Goal: Information Seeking & Learning: Learn about a topic

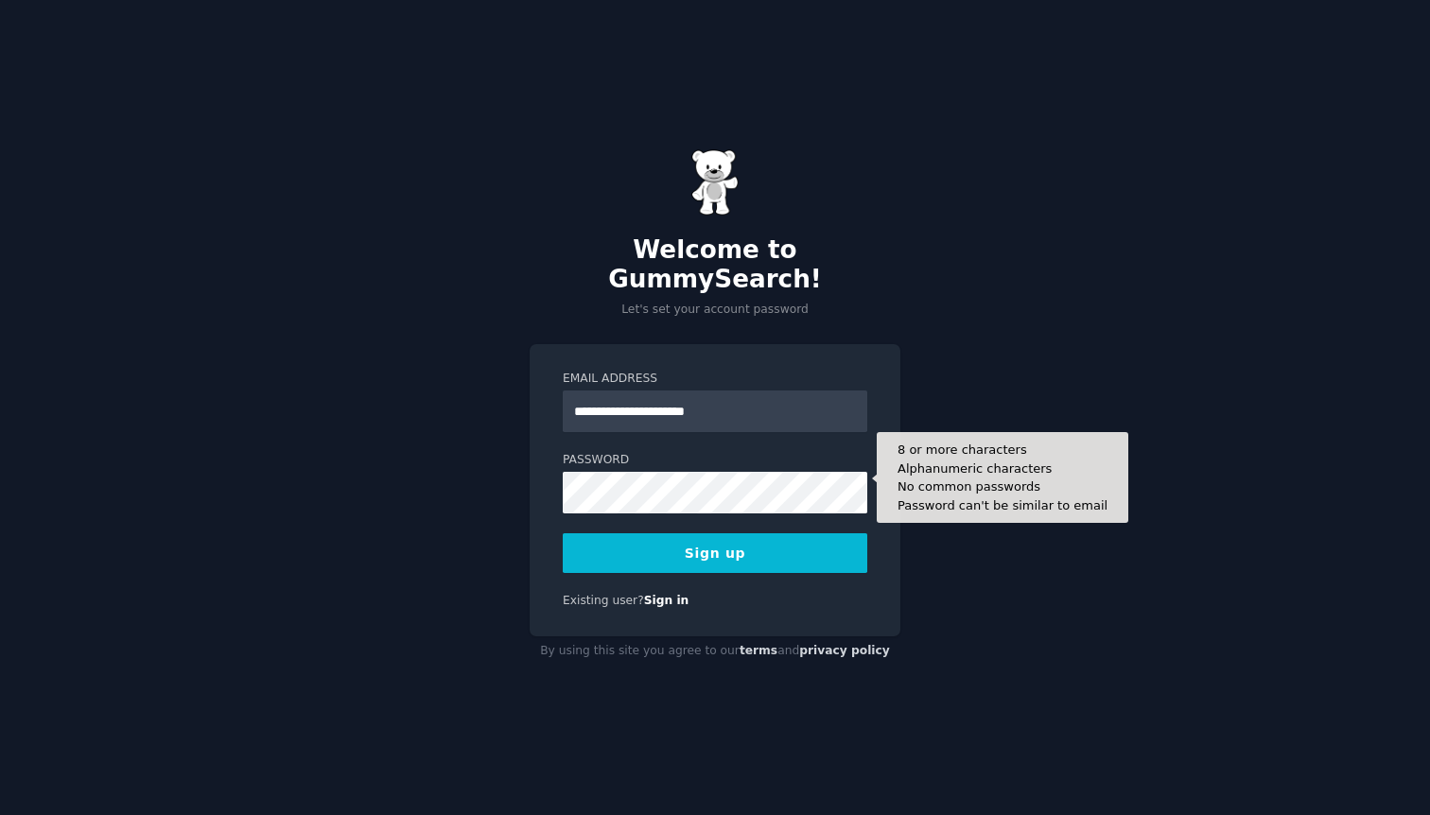
type input "**********"
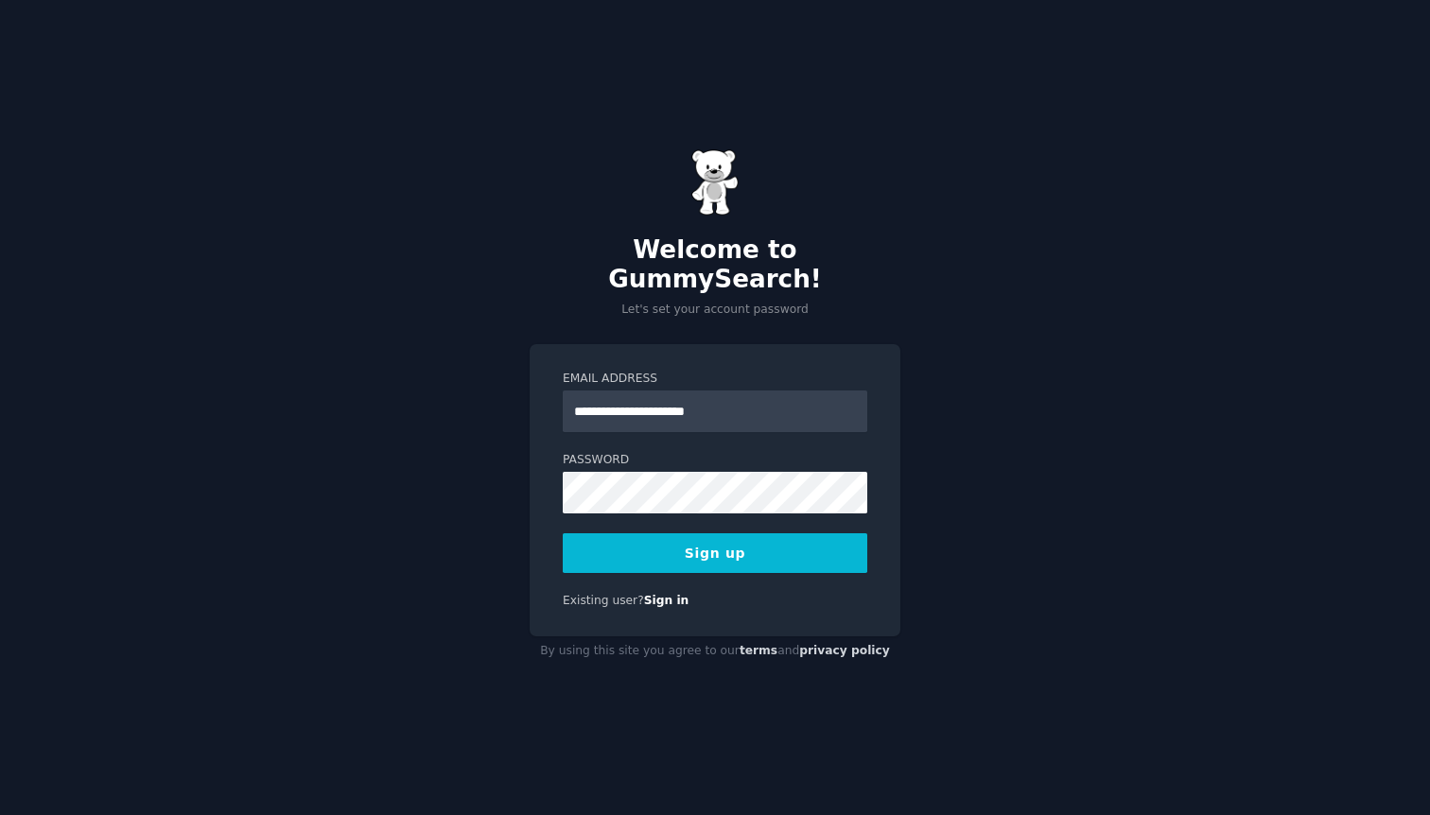
click at [625, 507] on form "**********" at bounding box center [715, 472] width 304 height 202
click at [627, 533] on button "Sign up" at bounding box center [715, 553] width 304 height 40
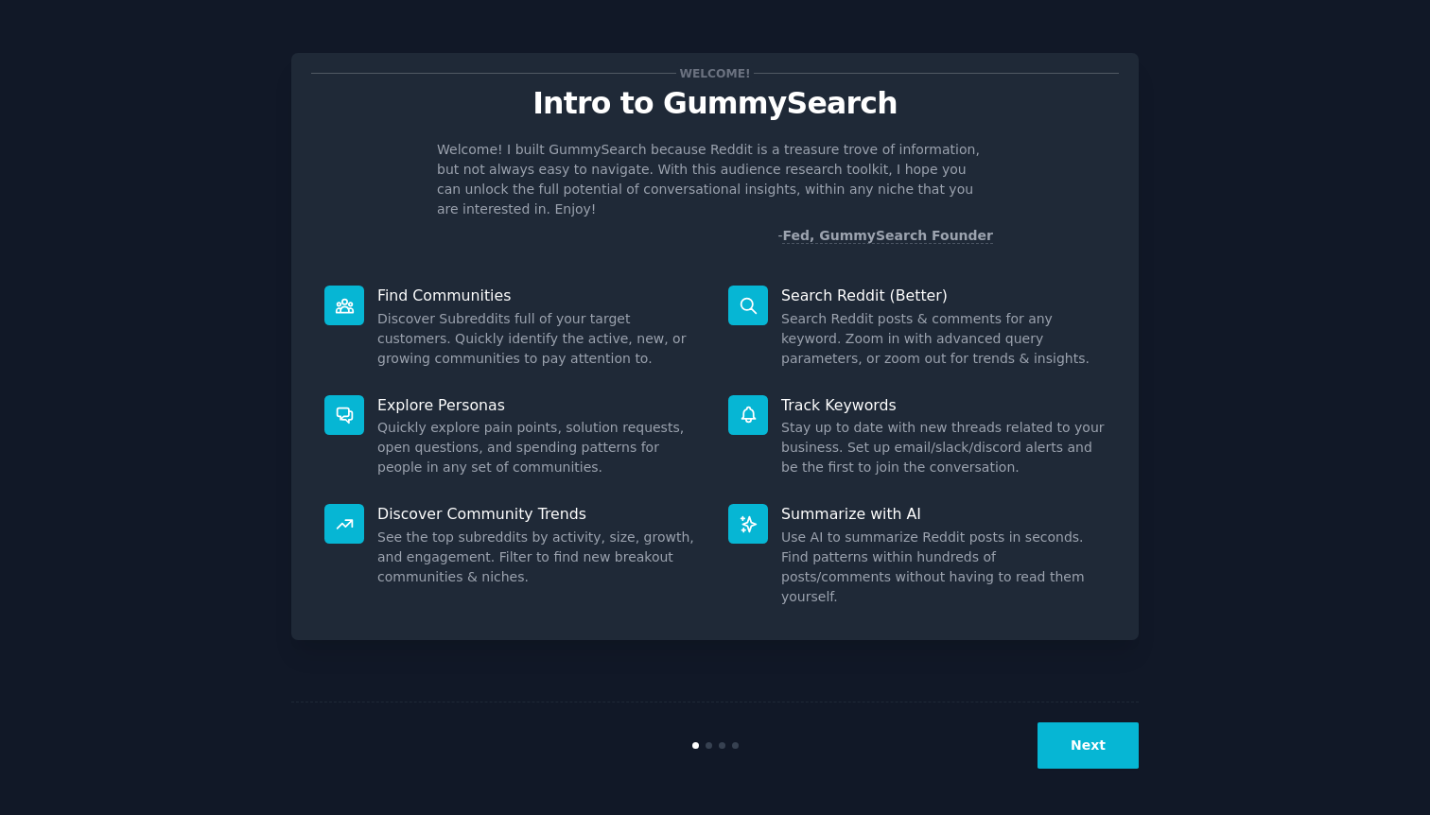
click at [989, 188] on p "Welcome! I built GummySearch because Reddit is a treasure trove of information,…" at bounding box center [715, 179] width 556 height 79
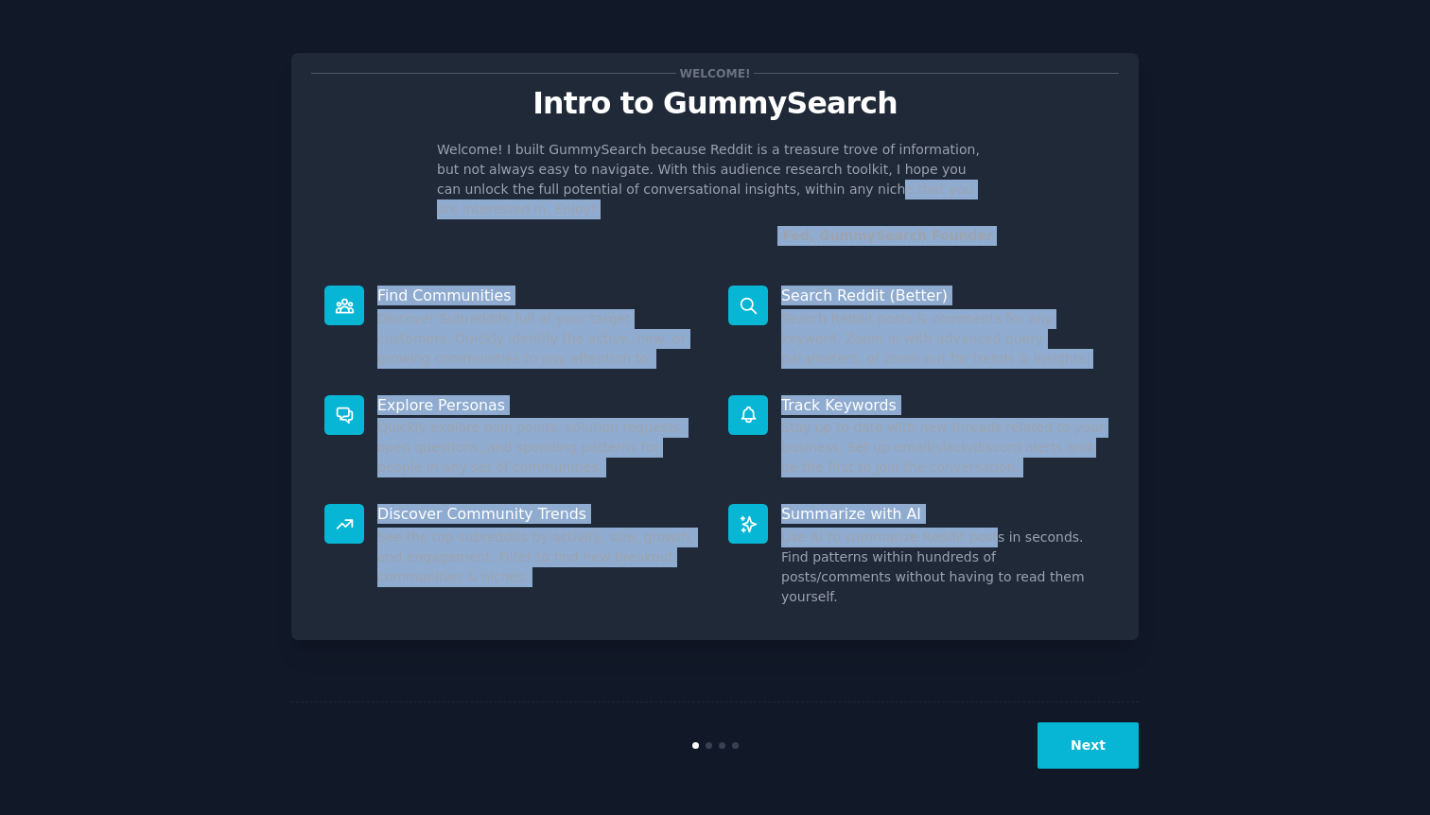
drag, startPoint x: 748, startPoint y: 183, endPoint x: 978, endPoint y: 510, distance: 399.0
click at [978, 510] on div "Welcome! Intro to GummySearch Welcome! I built GummySearch because Reddit is a …" at bounding box center [714, 346] width 847 height 587
click at [978, 528] on dd "Use AI to summarize Reddit posts in seconds. Find patterns within hundreds of p…" at bounding box center [943, 567] width 324 height 79
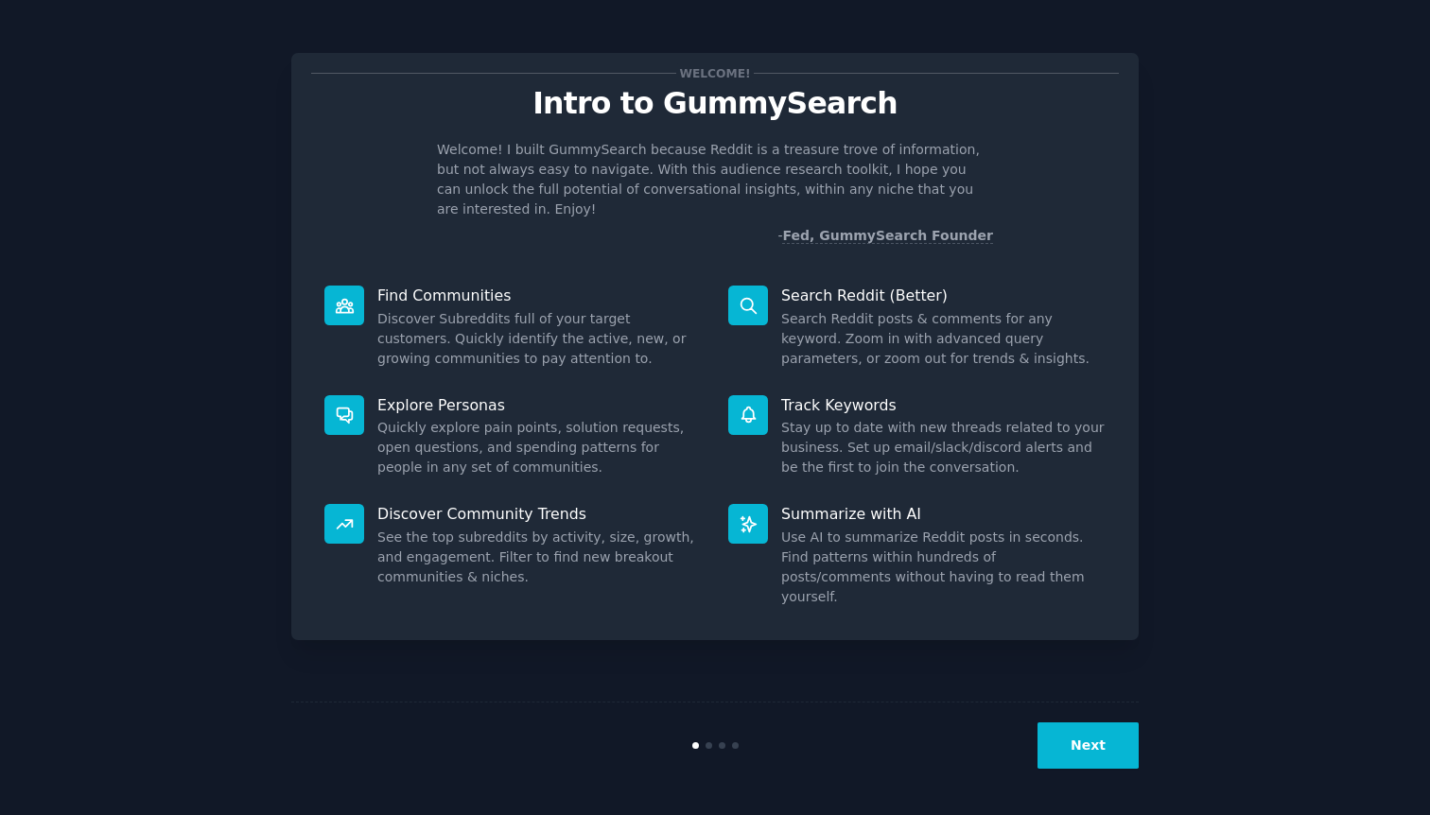
click at [1072, 749] on button "Next" at bounding box center [1087, 745] width 101 height 46
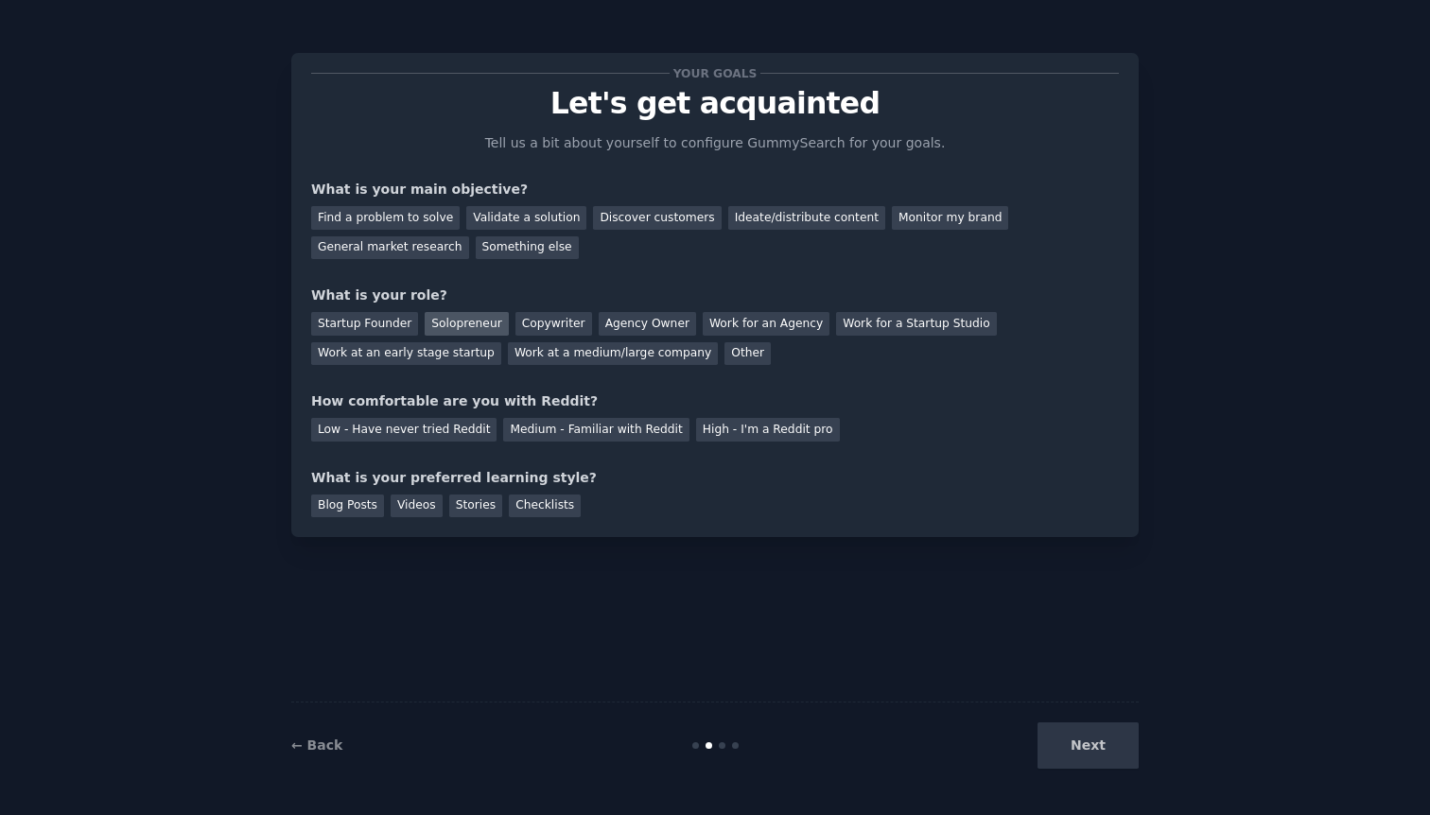
click at [457, 321] on div "Solopreneur" at bounding box center [466, 324] width 83 height 24
click at [609, 434] on div "Medium - Familiar with Reddit" at bounding box center [595, 430] width 185 height 24
click at [663, 491] on div "Blog Posts Videos Stories Checklists" at bounding box center [714, 503] width 807 height 30
drag, startPoint x: 379, startPoint y: 488, endPoint x: 573, endPoint y: 483, distance: 193.9
click at [573, 483] on div "What is your preferred learning style? Blog Posts Videos Stories Checklists" at bounding box center [714, 493] width 807 height 50
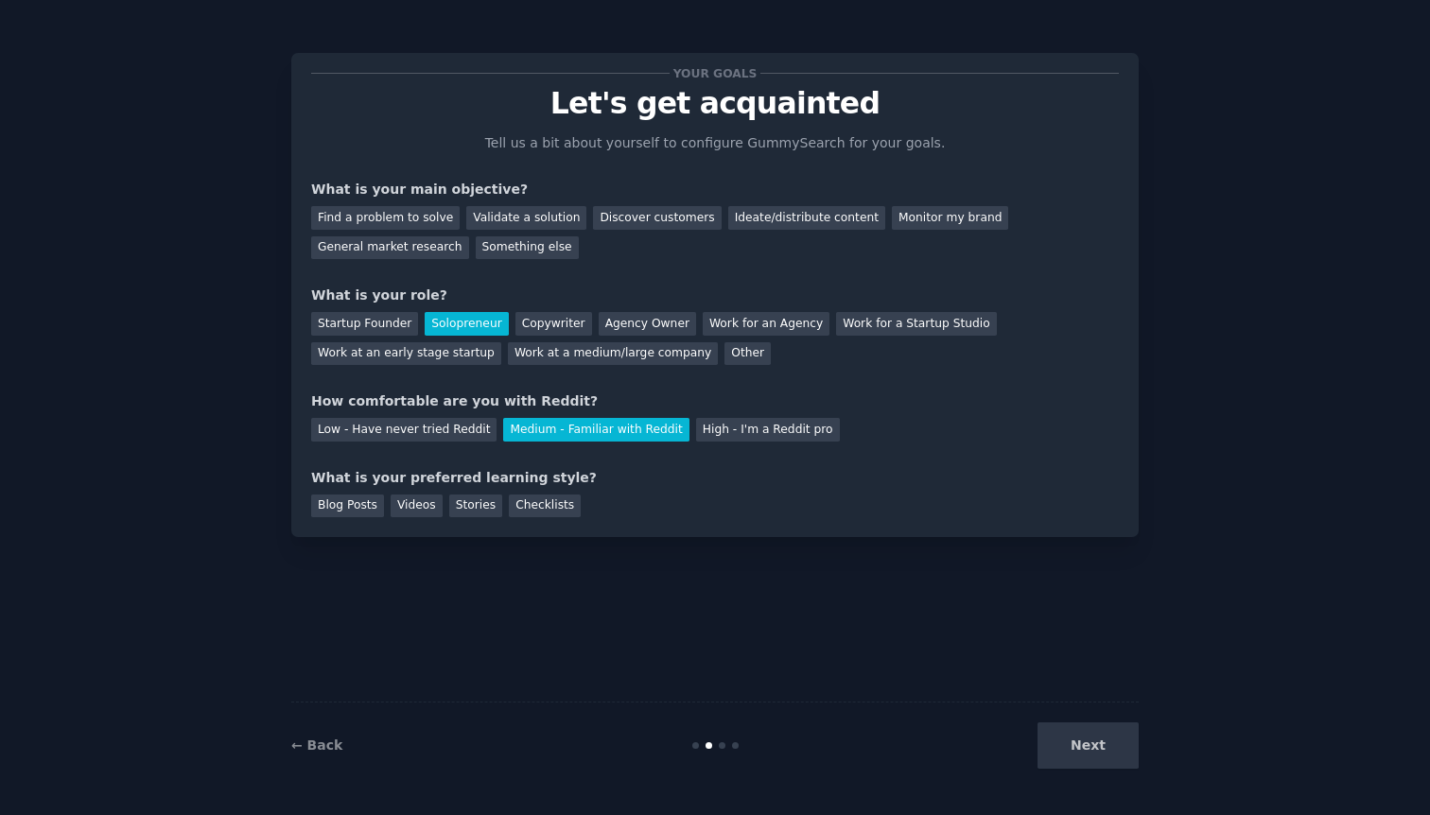
click at [573, 483] on div "What is your preferred learning style?" at bounding box center [714, 478] width 807 height 20
click at [378, 253] on div "General market research" at bounding box center [390, 248] width 158 height 24
click at [1085, 754] on div "Next" at bounding box center [997, 745] width 283 height 46
click at [1112, 733] on div "Next" at bounding box center [997, 745] width 283 height 46
click at [708, 632] on div "Your goals Let's get acquainted Tell us a bit about yourself to configure Gummy…" at bounding box center [714, 407] width 847 height 762
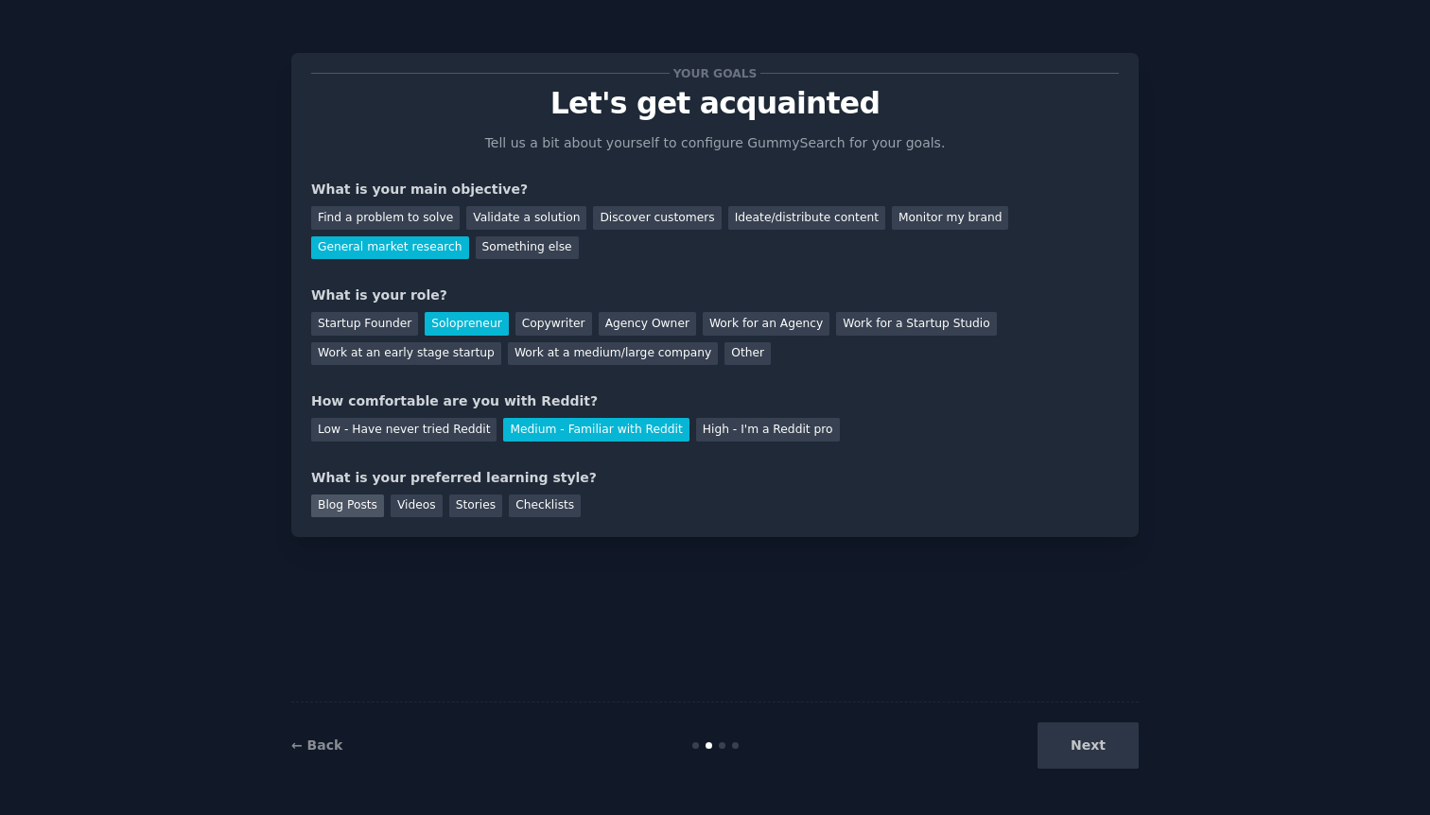
click at [326, 500] on div "Blog Posts" at bounding box center [347, 506] width 73 height 24
click at [1065, 738] on button "Next" at bounding box center [1087, 745] width 101 height 46
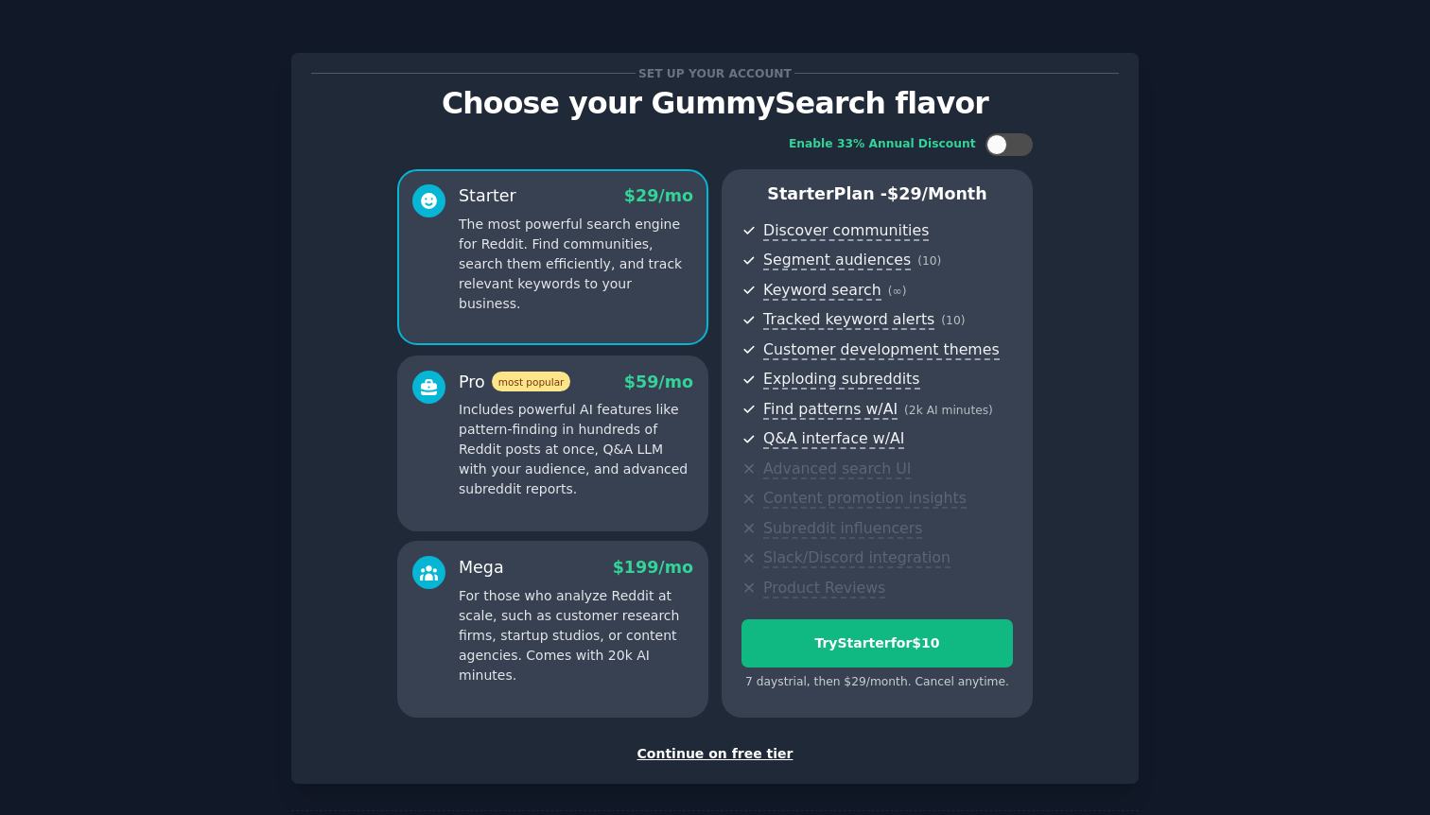
click at [706, 753] on div "Continue on free tier" at bounding box center [714, 754] width 807 height 20
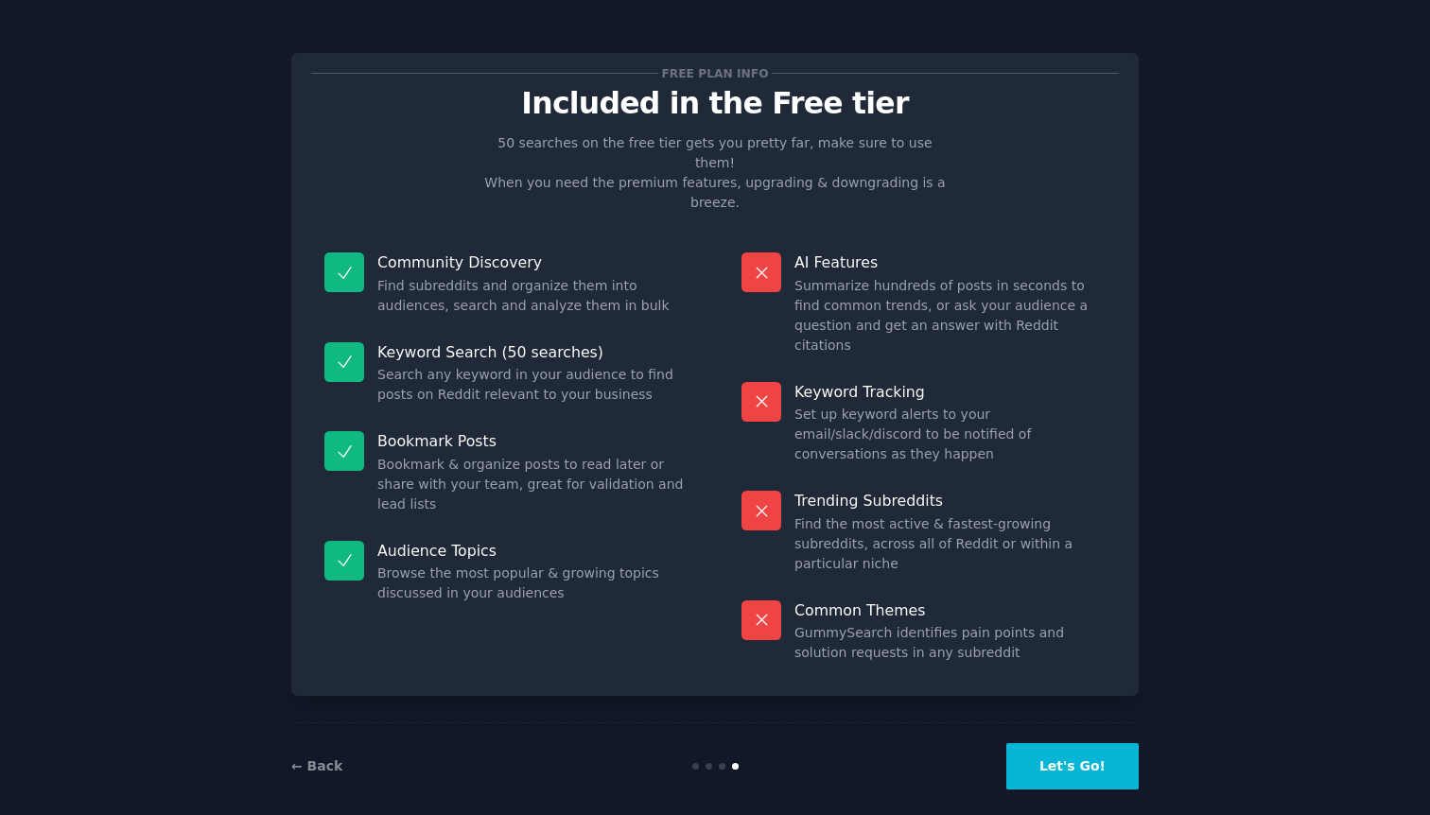
click at [1105, 743] on button "Let's Go!" at bounding box center [1072, 766] width 132 height 46
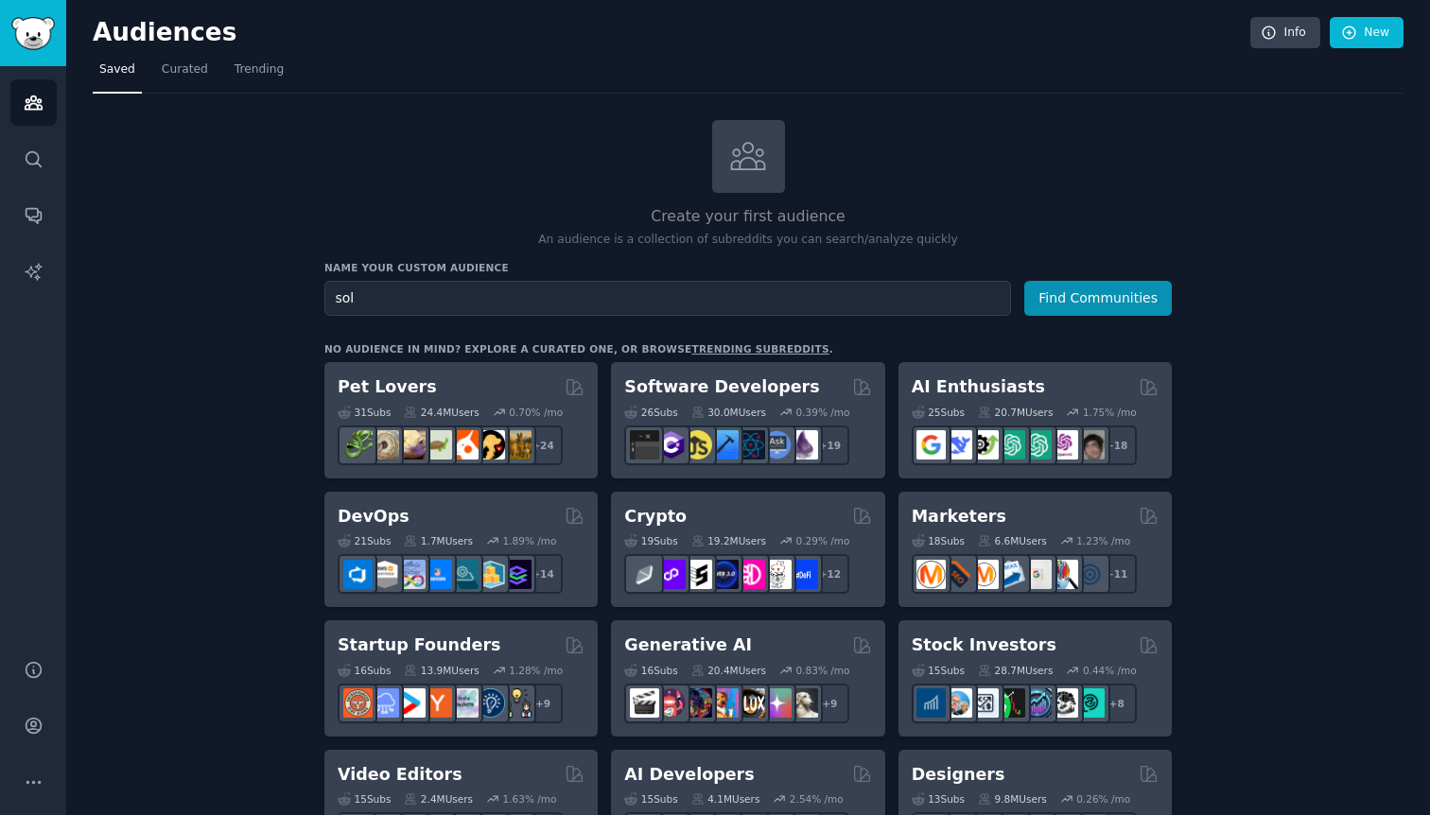
type input "solo"
type input "f"
type input "consultant"
click at [1024, 281] on button "Find Communities" at bounding box center [1097, 298] width 147 height 35
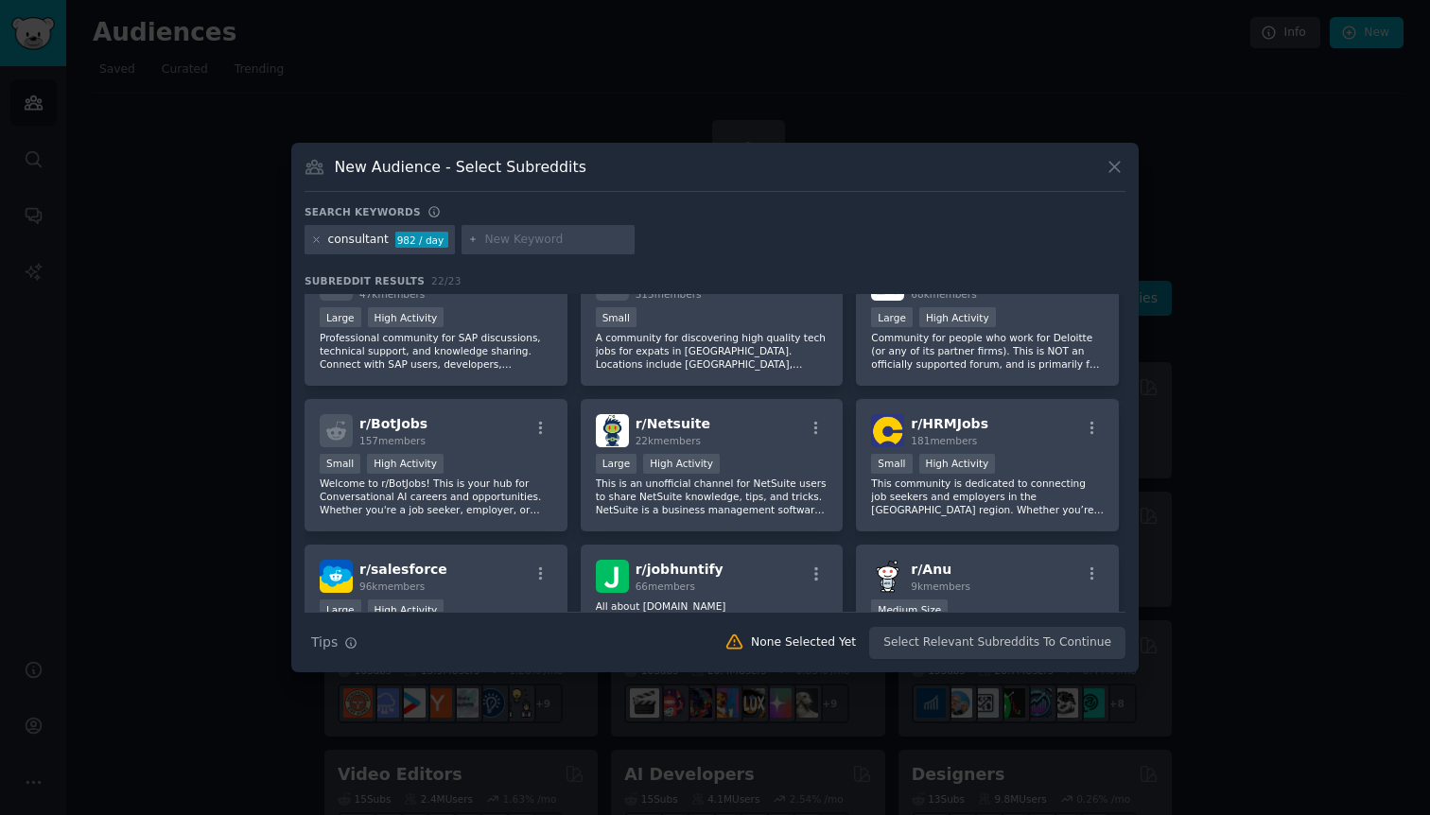
scroll to position [877, 0]
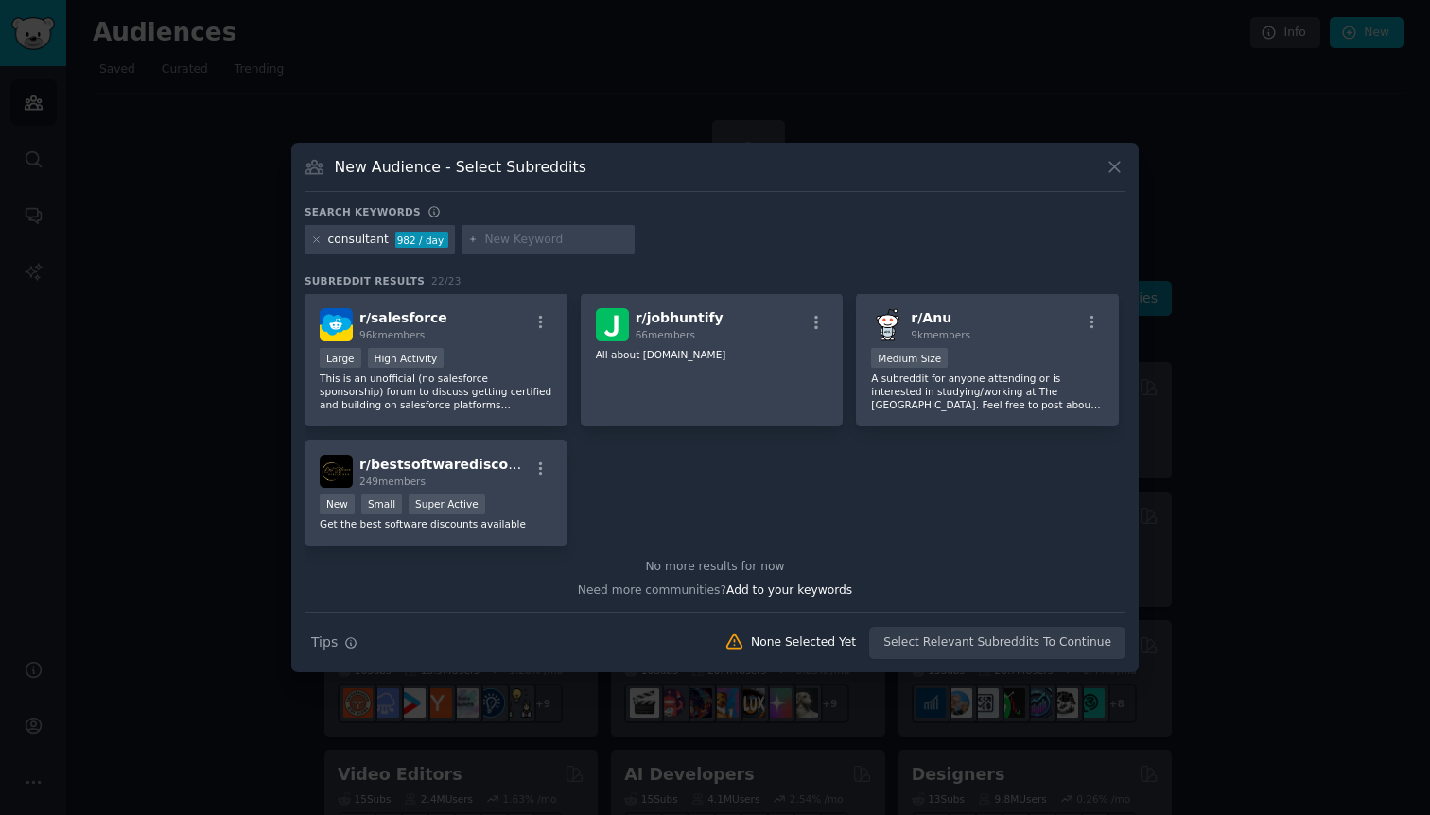
click at [523, 234] on input "text" at bounding box center [556, 240] width 144 height 17
type input "solopreneur"
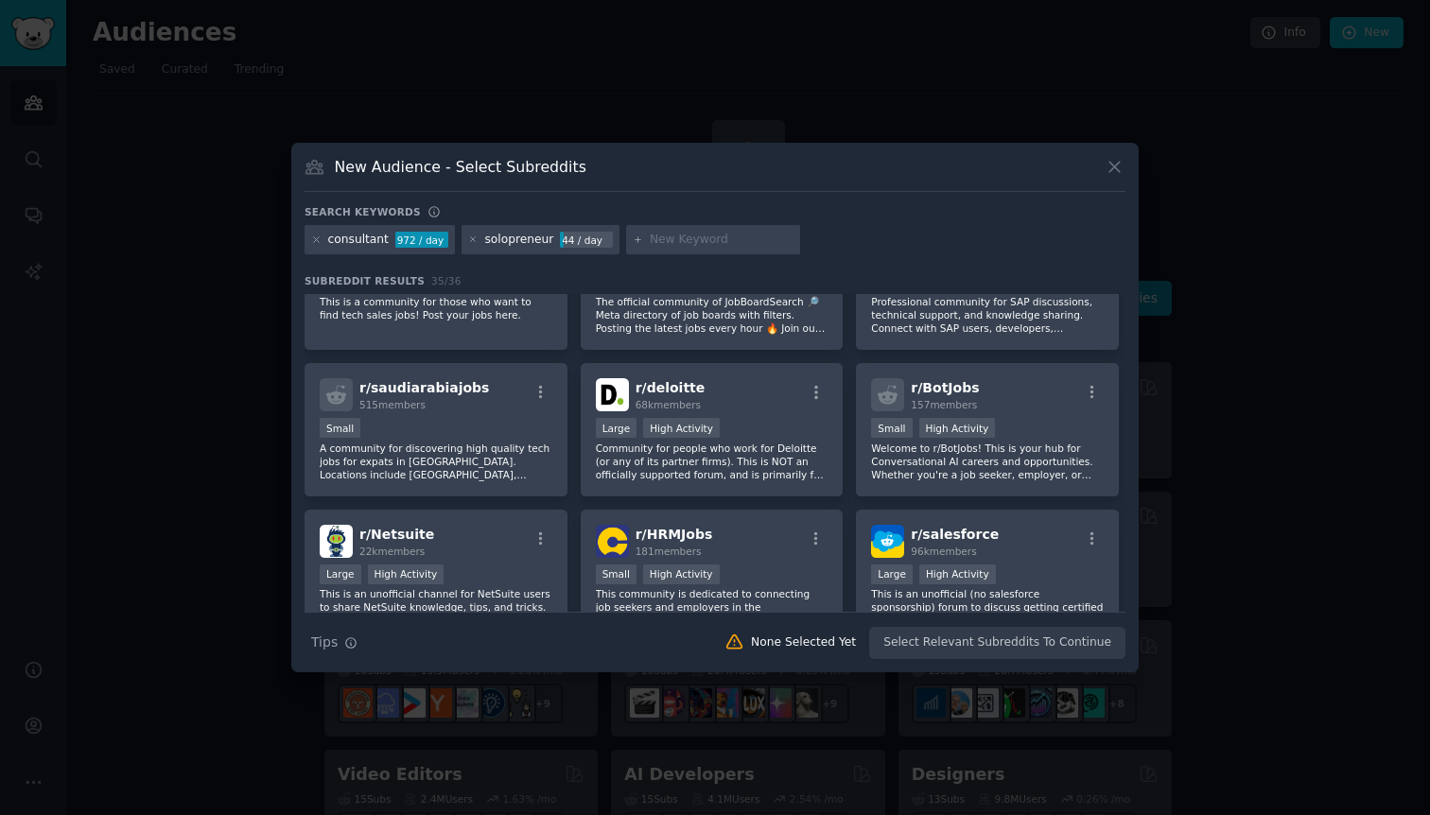
scroll to position [1101, 0]
click at [376, 240] on div "consultant" at bounding box center [358, 240] width 61 height 17
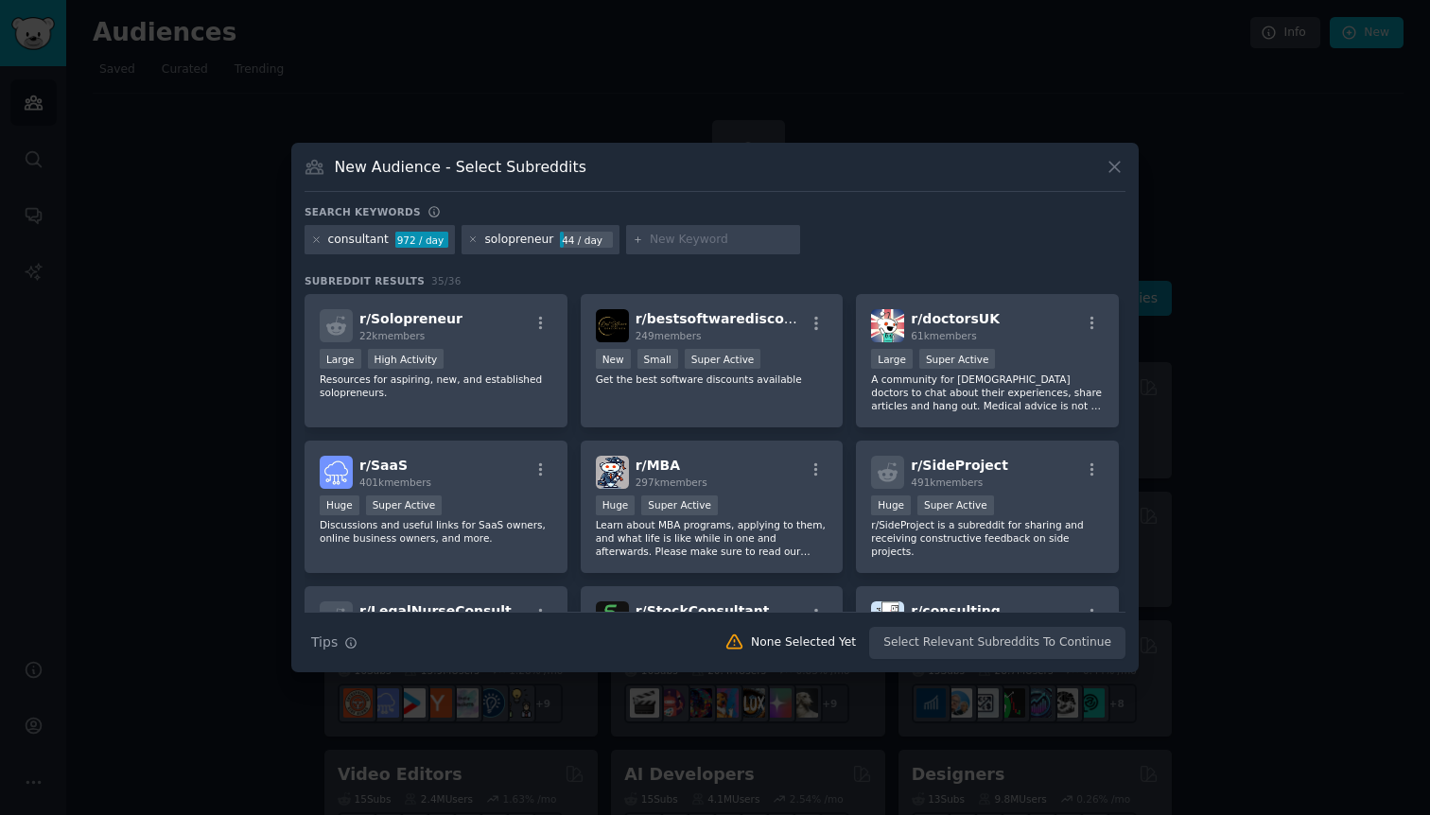
click at [366, 248] on div "consultant 972 / day" at bounding box center [379, 240] width 150 height 30
click at [512, 250] on div "solopreneur 44 / day" at bounding box center [540, 240] width 158 height 30
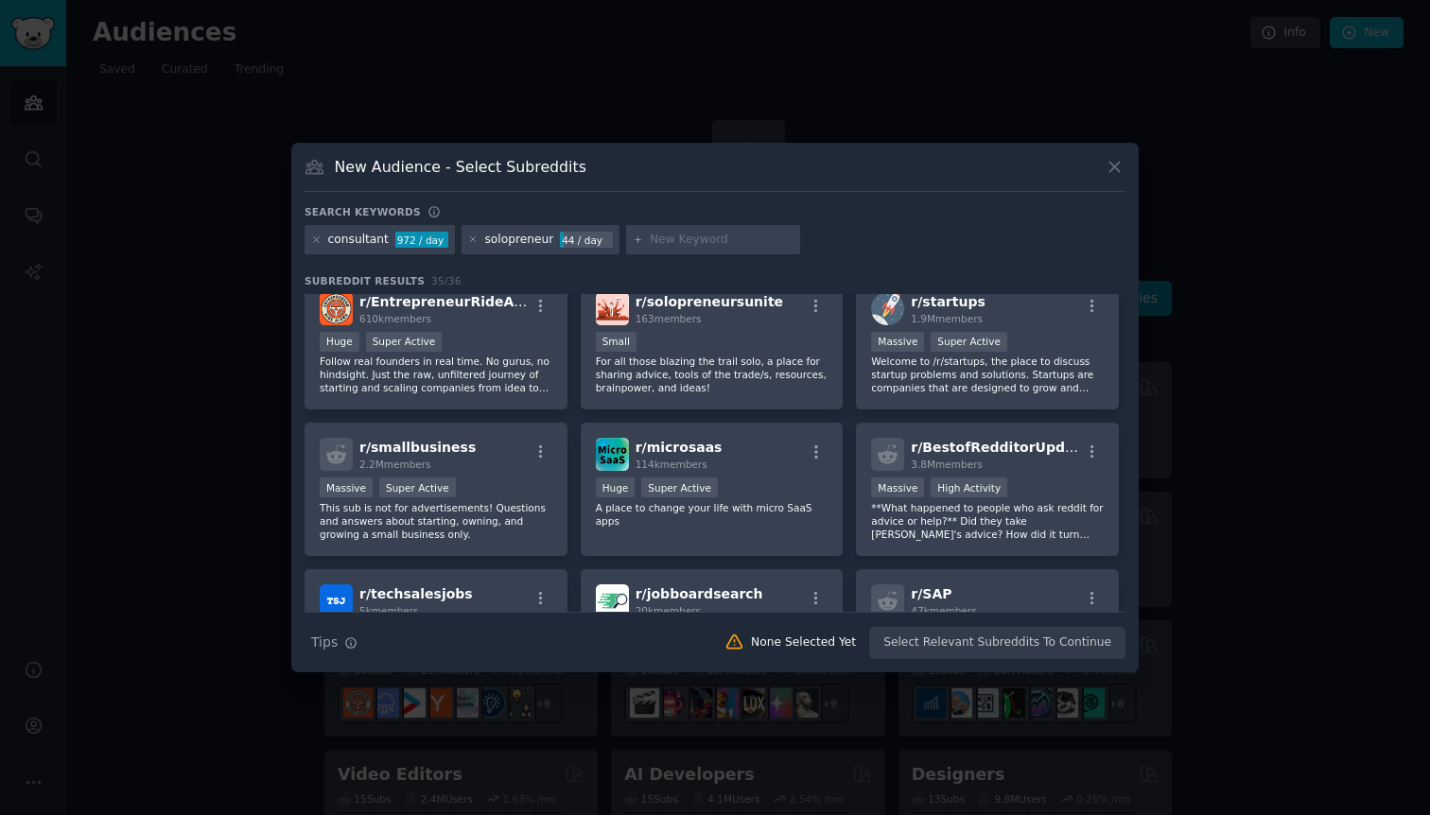
scroll to position [750, 0]
click at [468, 242] on icon at bounding box center [473, 239] width 10 height 10
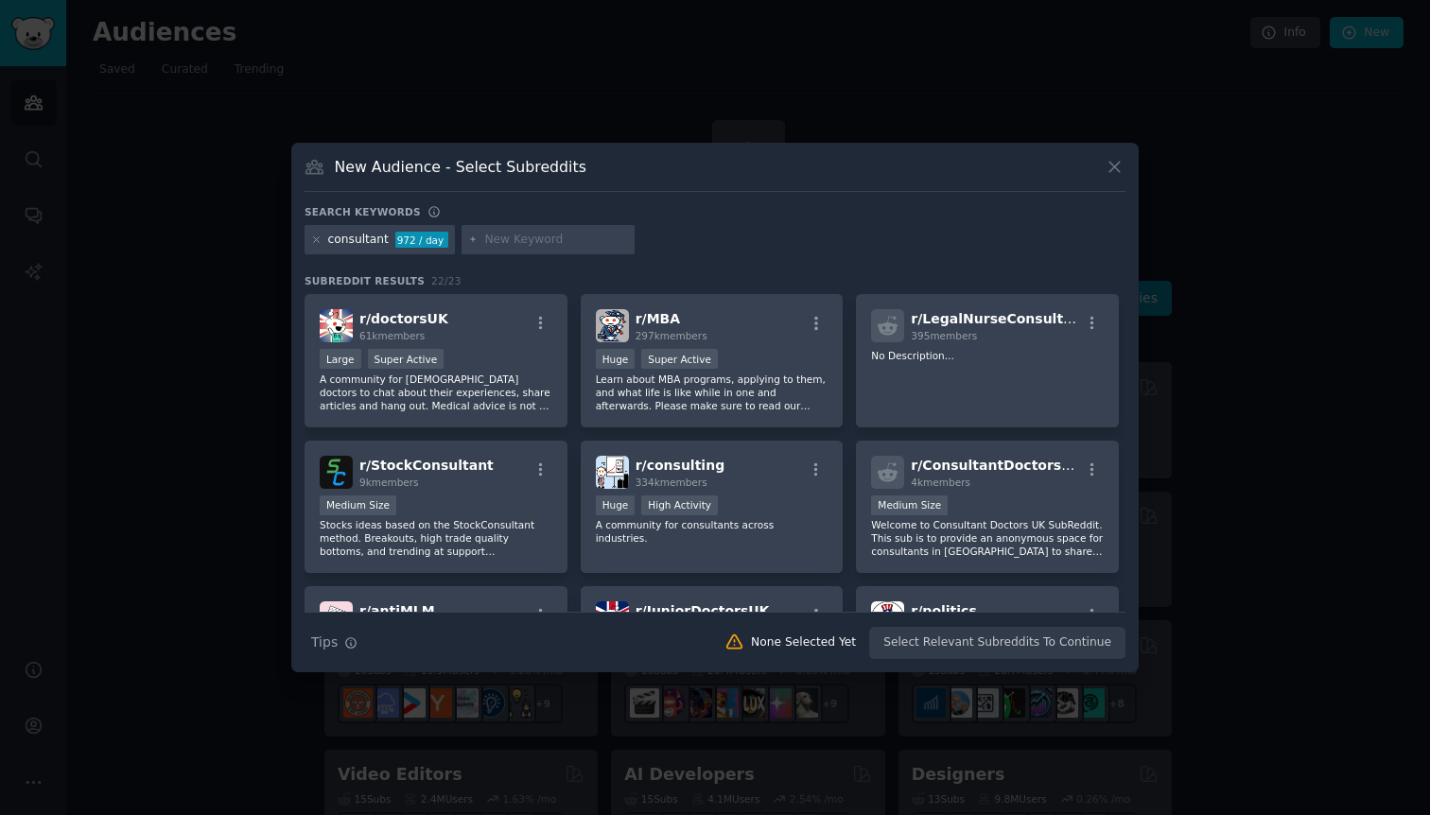
click at [500, 244] on input "text" at bounding box center [556, 240] width 144 height 17
type input "finance"
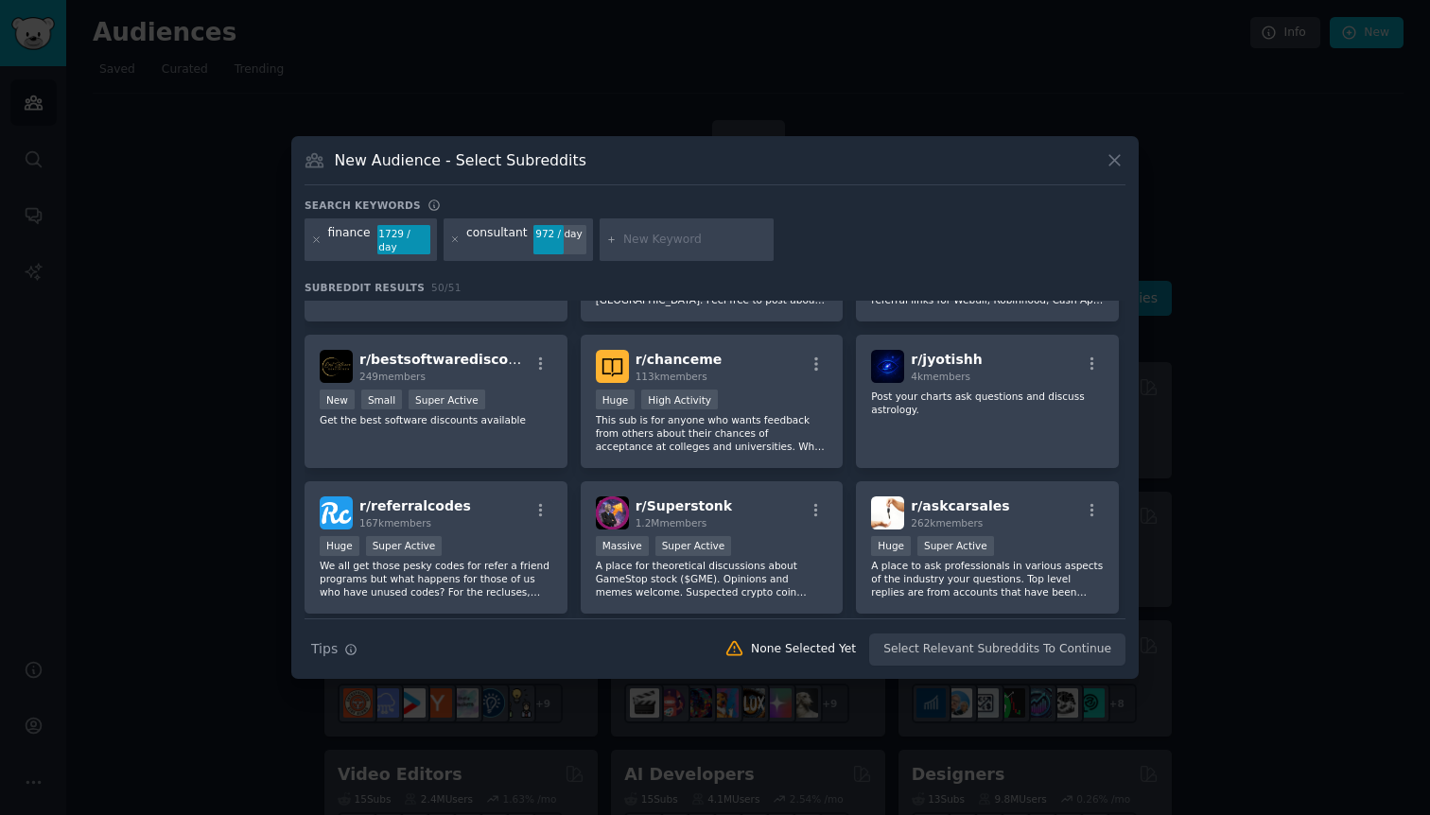
scroll to position [2218, 0]
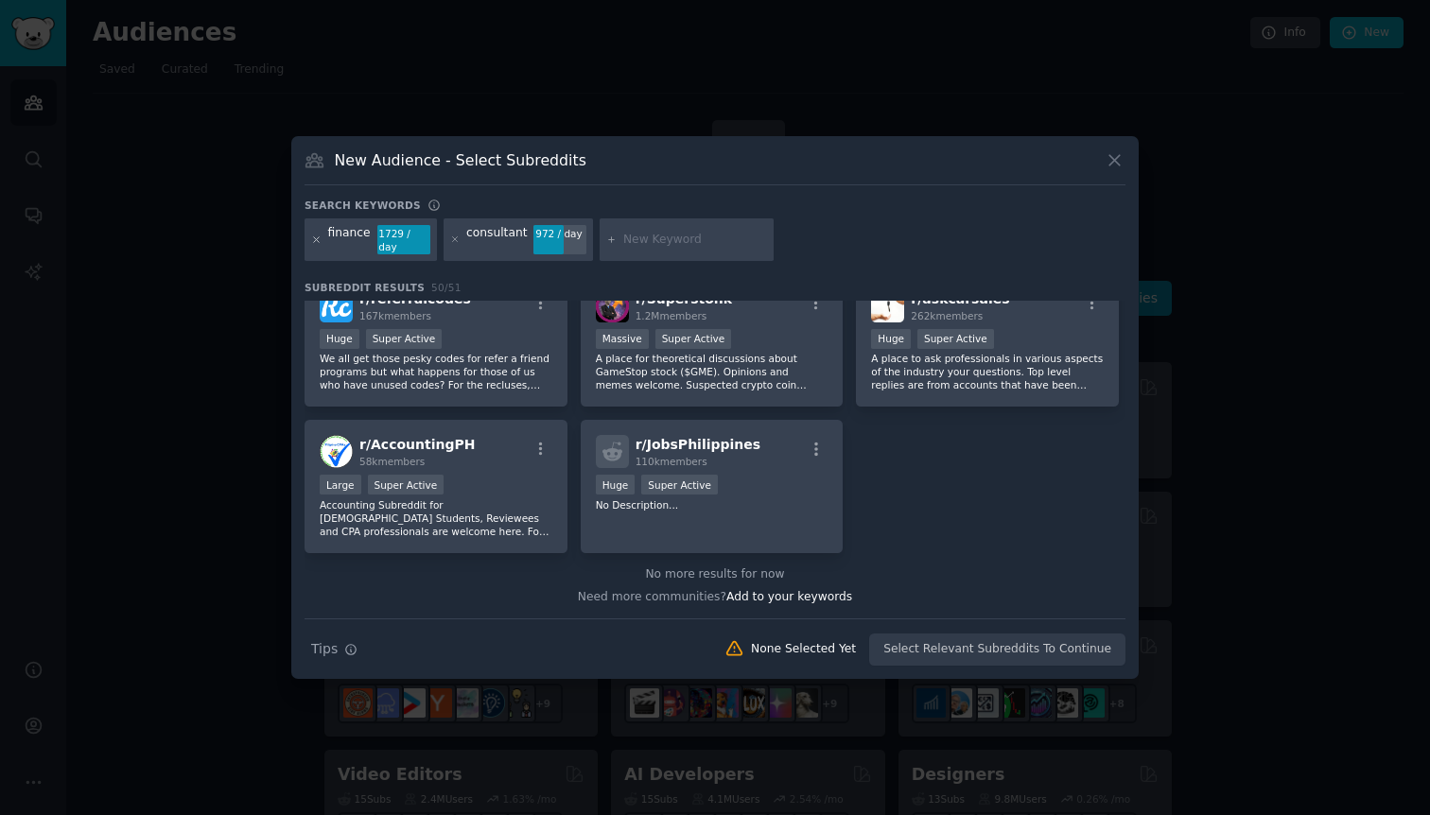
click at [312, 239] on icon at bounding box center [316, 239] width 10 height 10
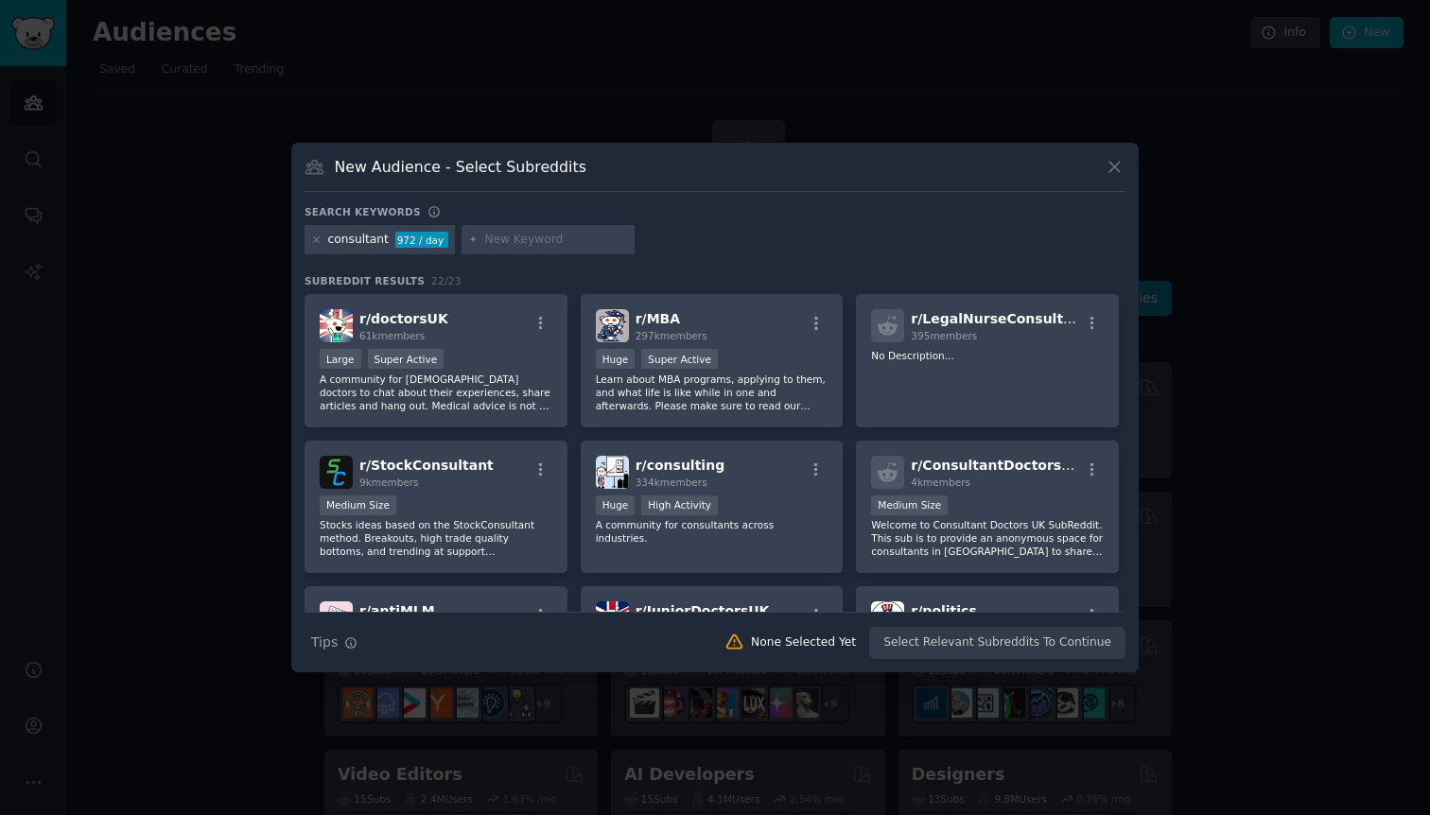
click at [567, 240] on input "text" at bounding box center [556, 240] width 144 height 17
click at [768, 499] on div "Huge High Activity" at bounding box center [712, 507] width 233 height 24
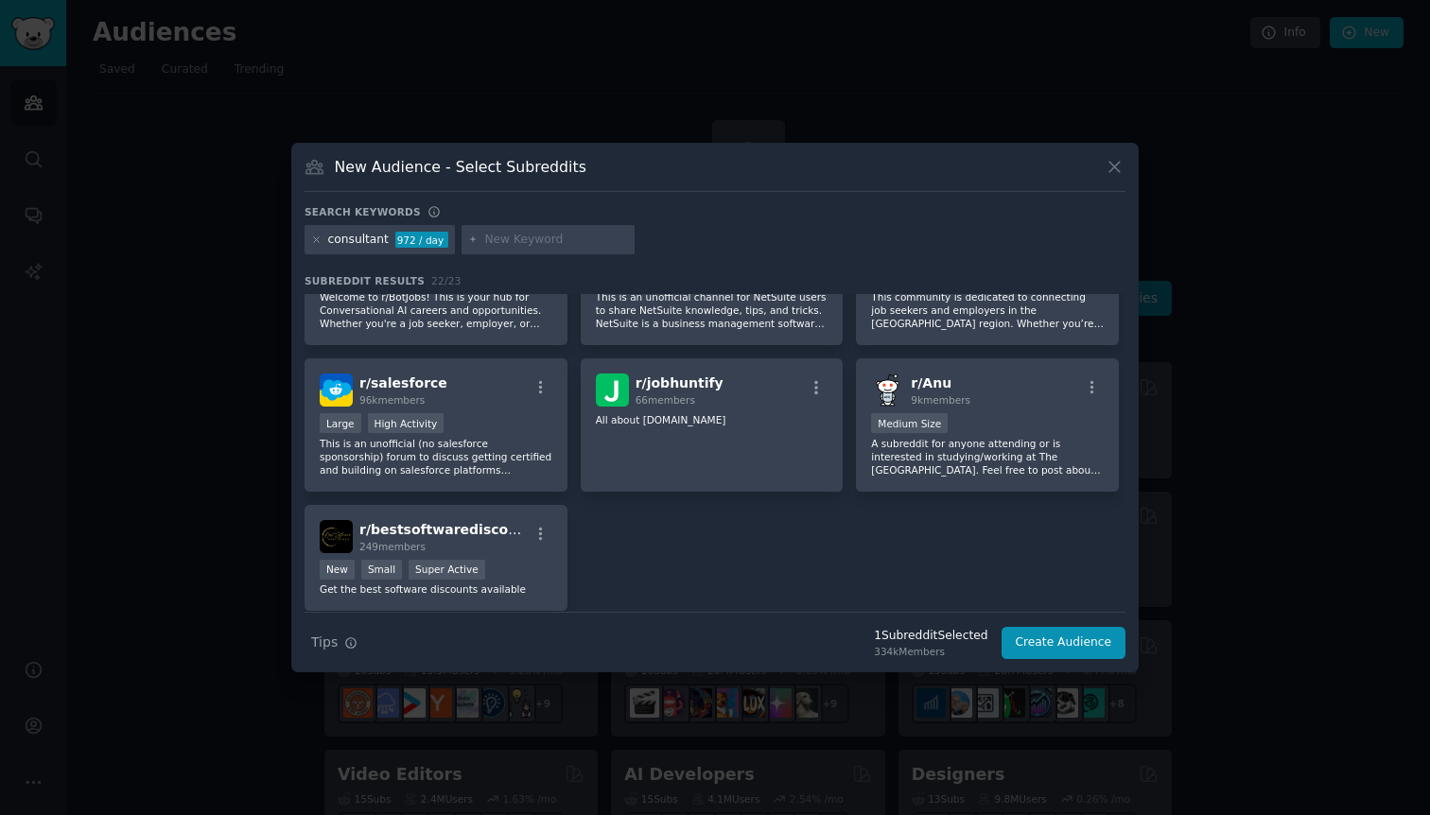
scroll to position [877, 0]
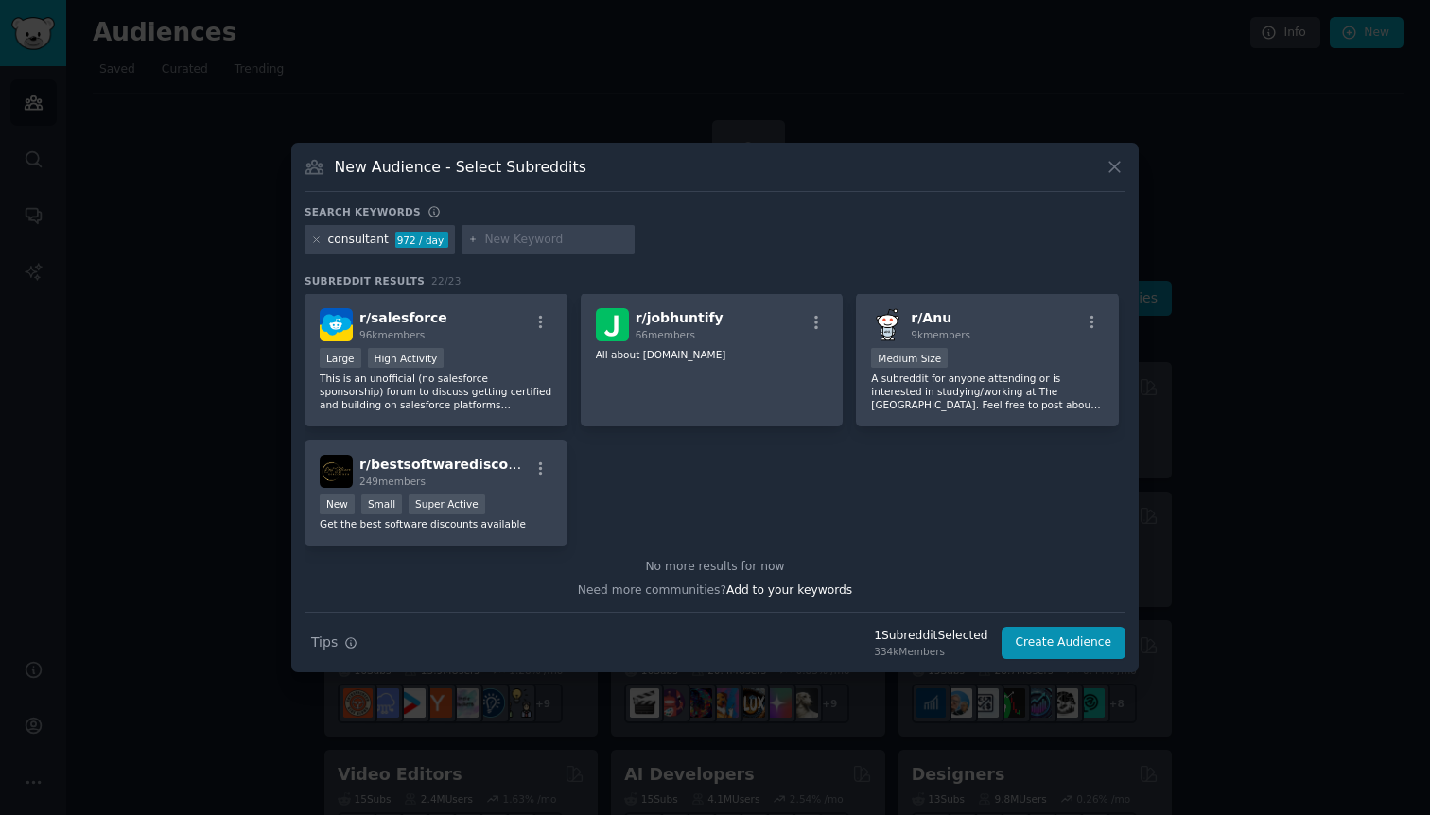
click at [549, 239] on input "text" at bounding box center [556, 240] width 144 height 17
paste input "1066"
type input "1066"
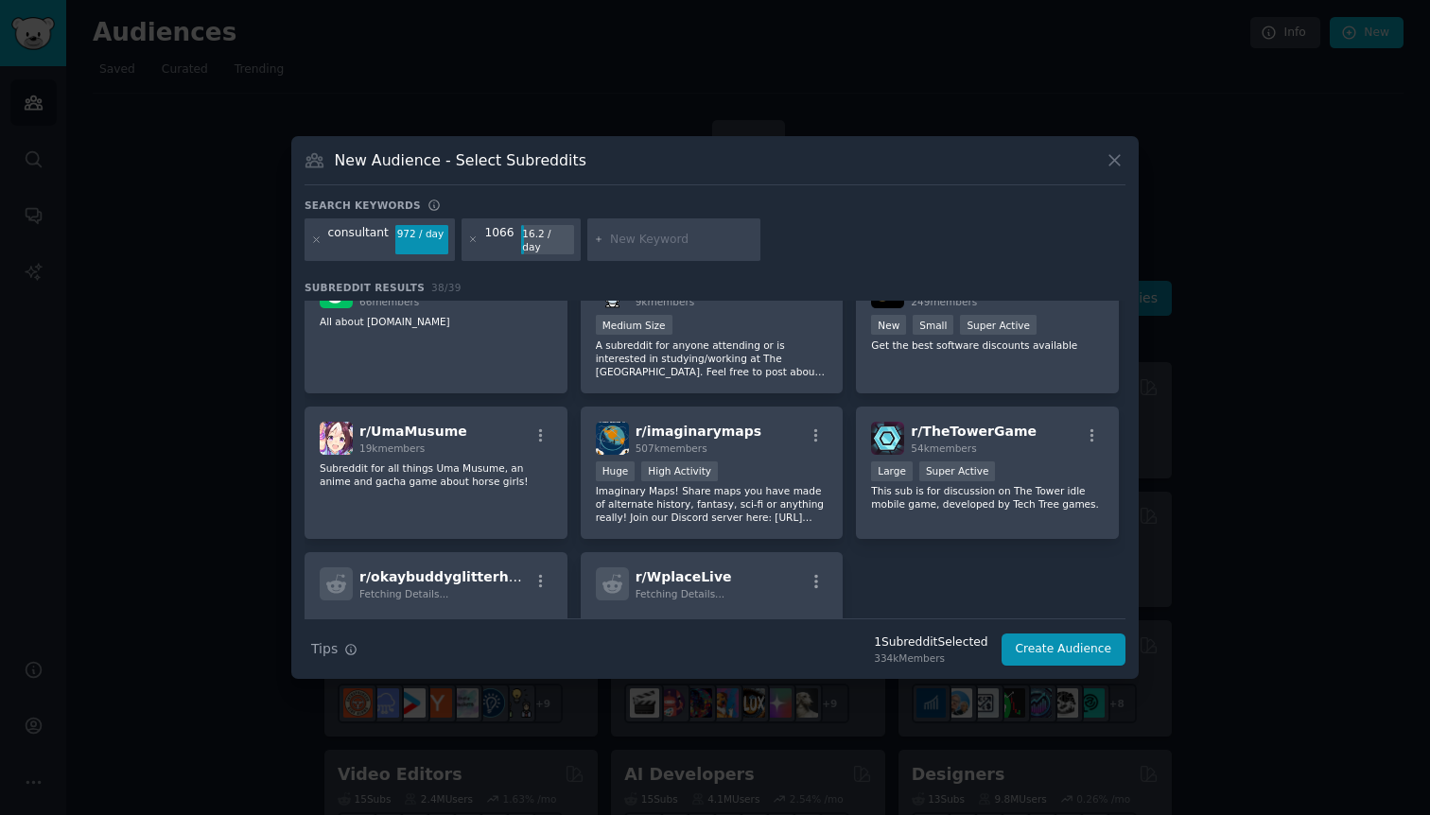
scroll to position [1598, 0]
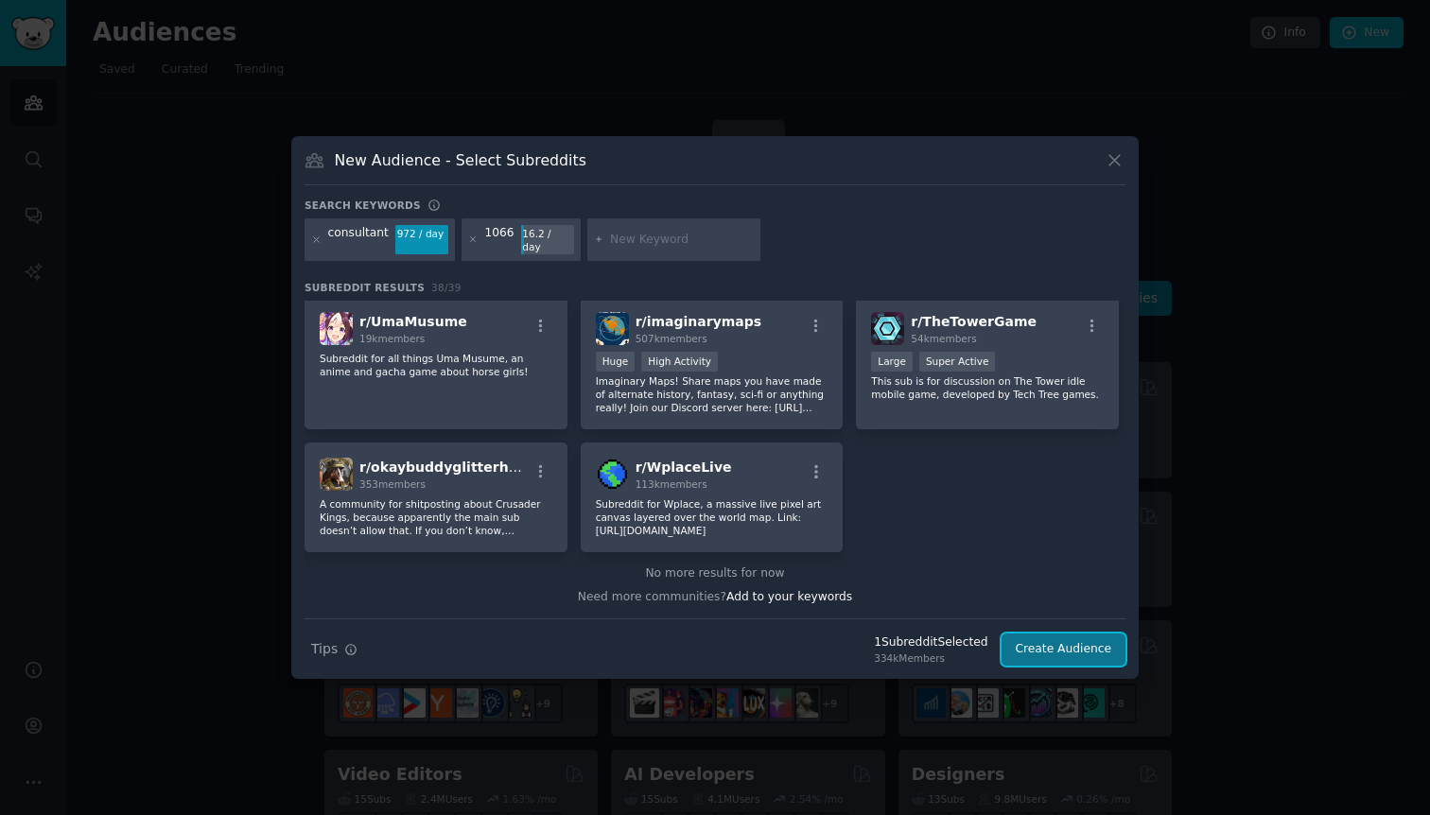
click at [1090, 638] on button "Create Audience" at bounding box center [1063, 649] width 125 height 32
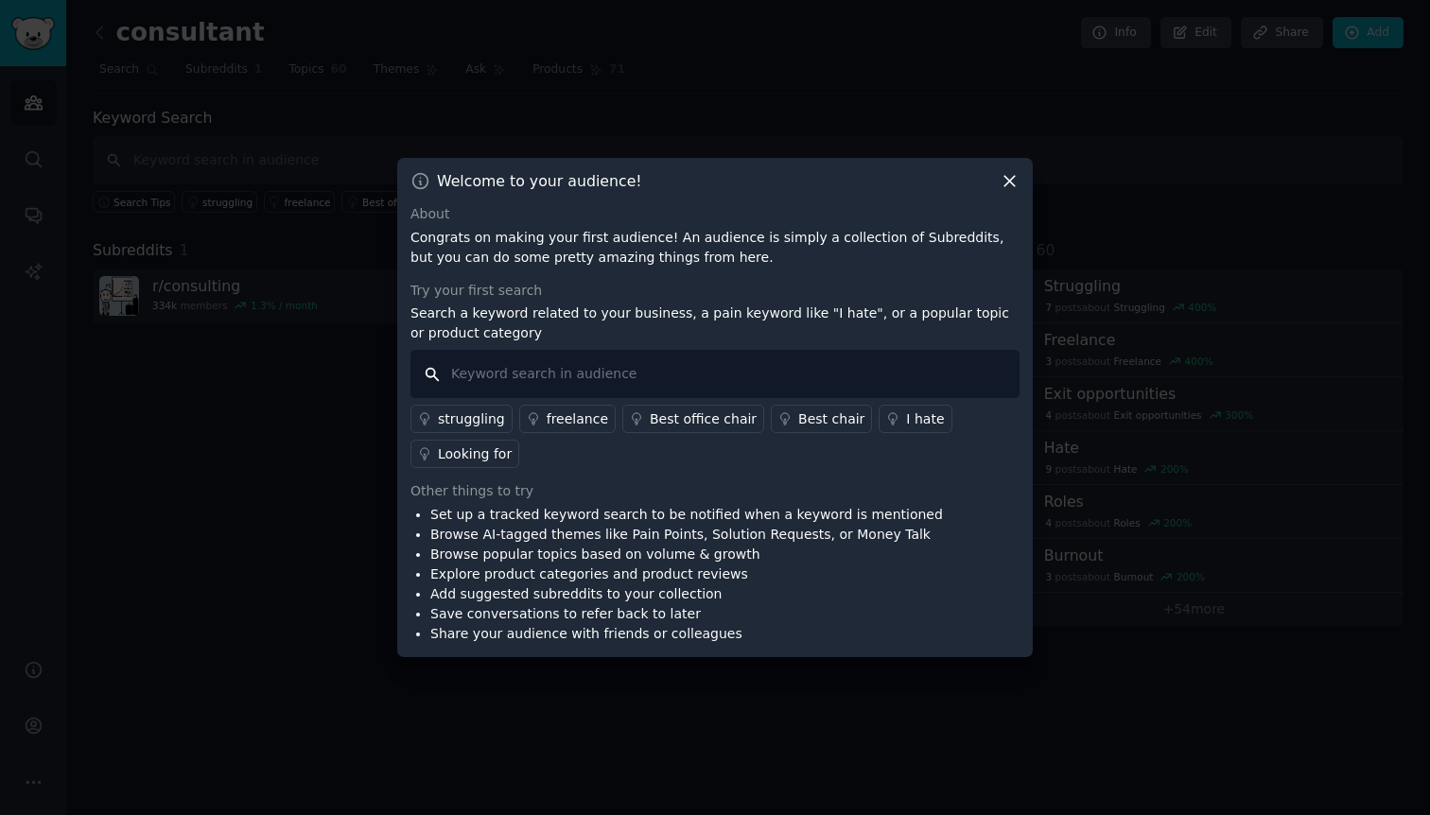
click at [640, 381] on input "text" at bounding box center [714, 374] width 609 height 48
type input "tools"
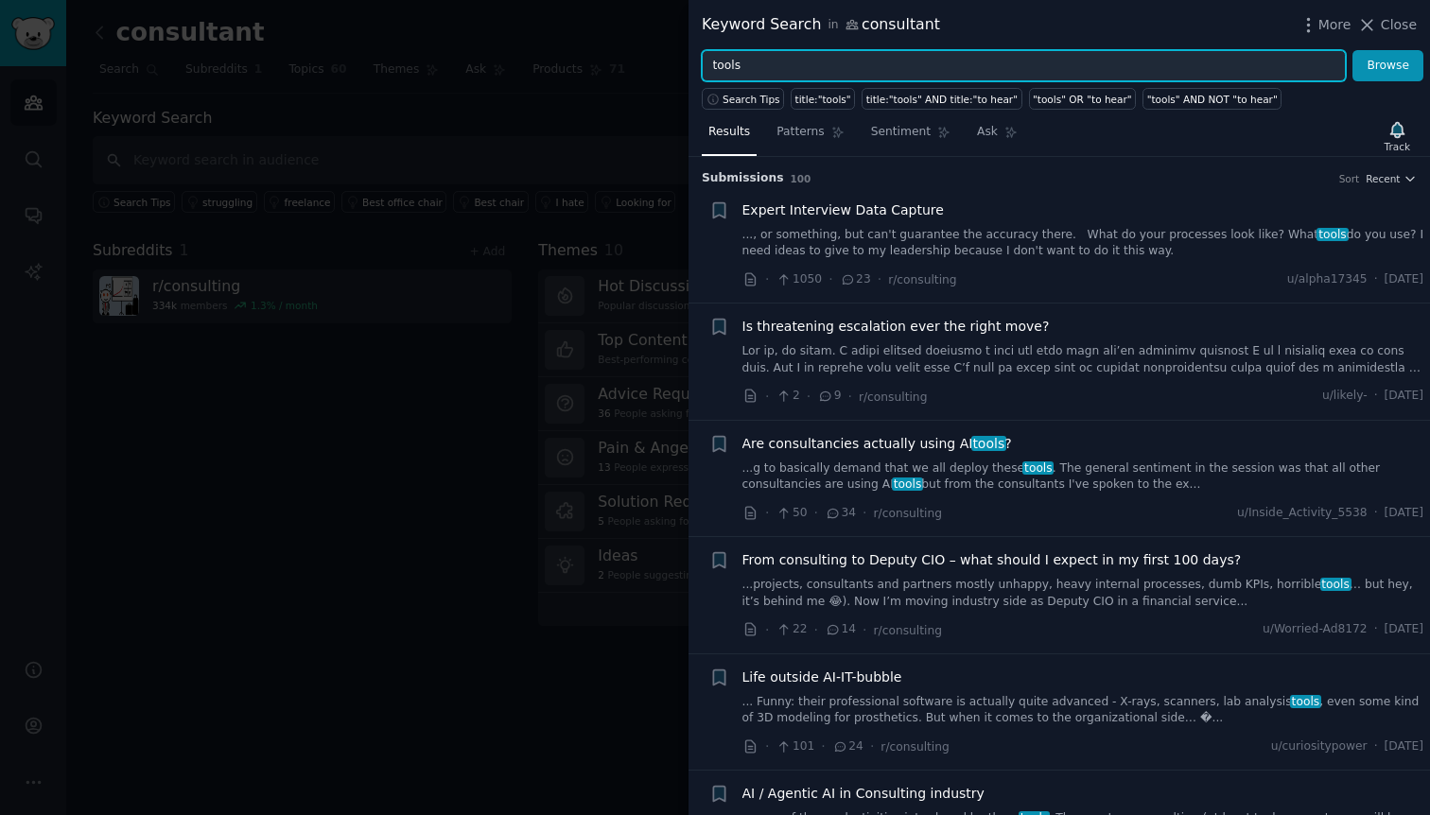
click at [747, 76] on input "tools" at bounding box center [1024, 66] width 644 height 32
click at [1352, 50] on button "Browse" at bounding box center [1387, 66] width 71 height 32
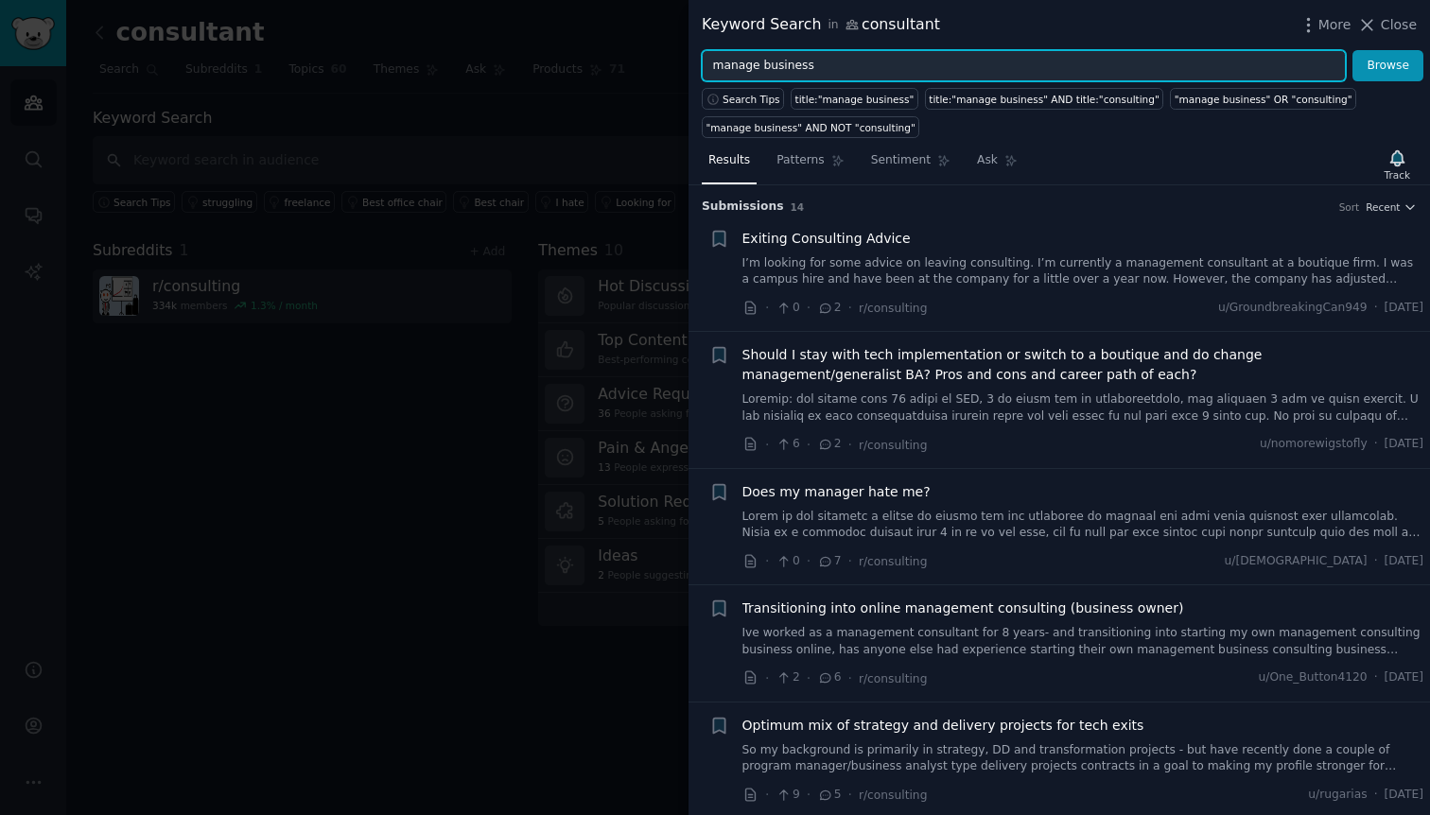
click at [770, 56] on input "manage business" at bounding box center [1024, 66] width 644 height 32
click at [1352, 50] on button "Browse" at bounding box center [1387, 66] width 71 height 32
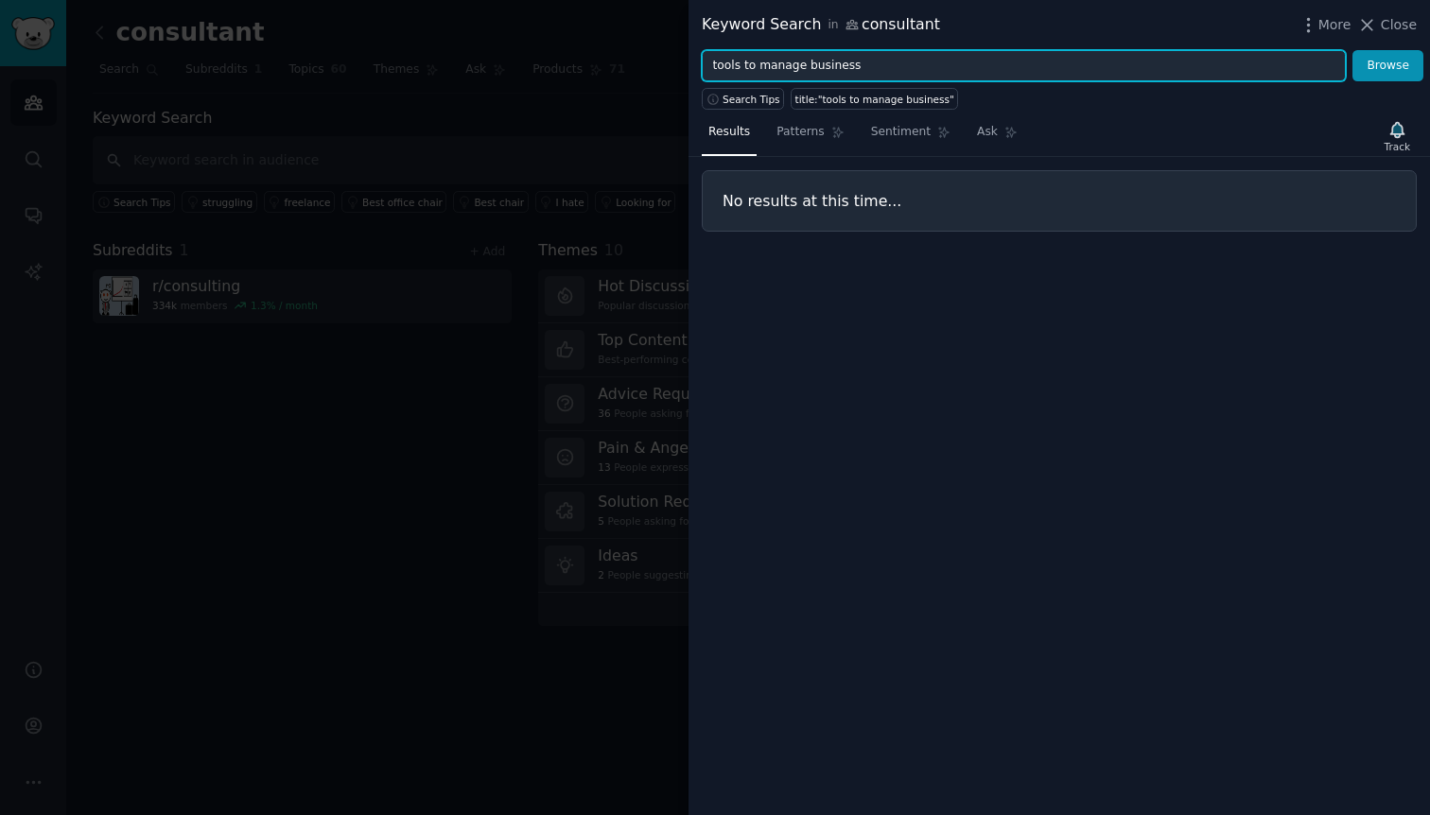
click at [785, 67] on input "tools to manage business" at bounding box center [1024, 66] width 644 height 32
click at [1352, 50] on button "Browse" at bounding box center [1387, 66] width 71 height 32
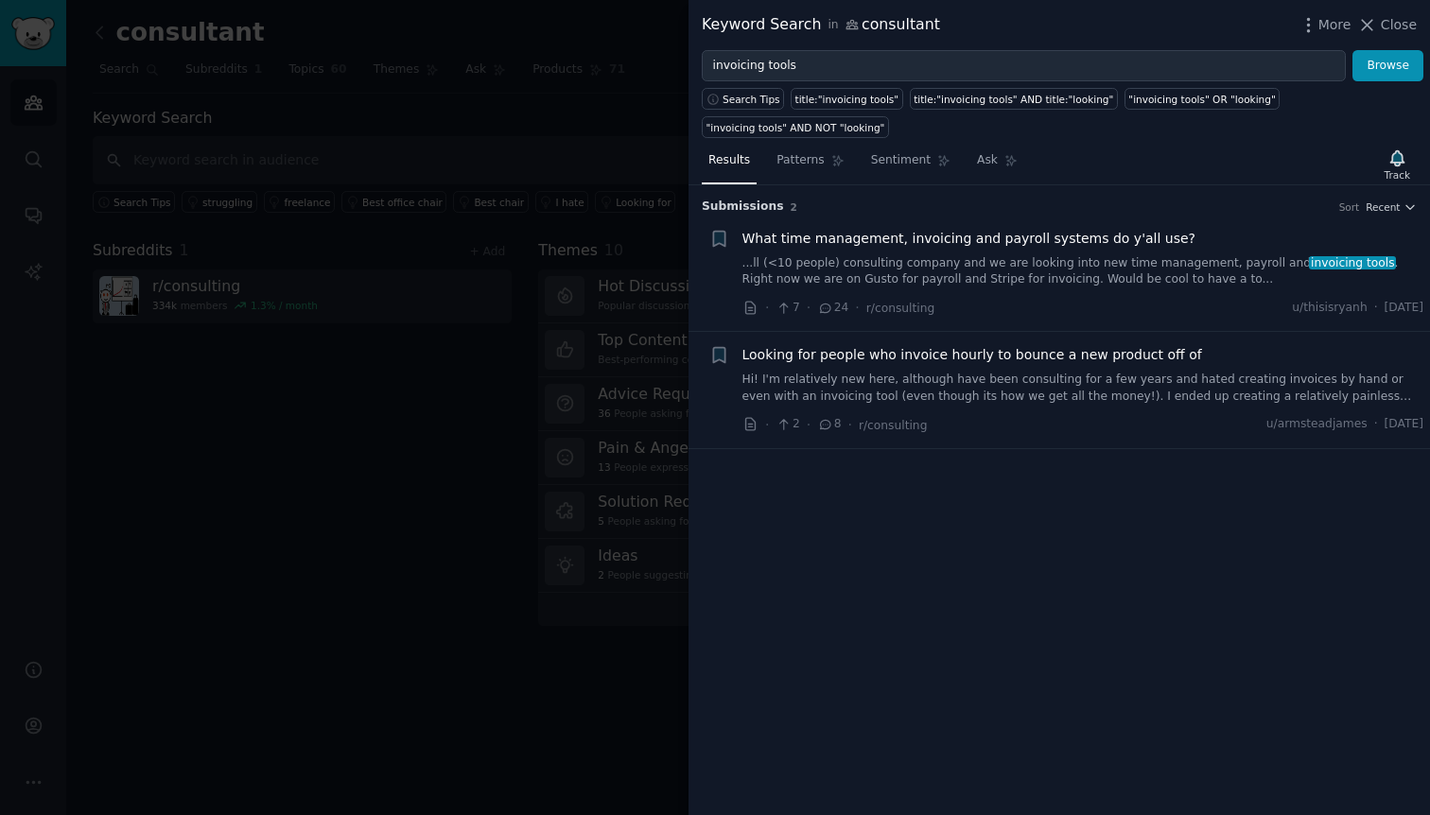
click at [1056, 401] on link "Hi! I'm relatively new here, although have been consulting for a few years and …" at bounding box center [1083, 388] width 682 height 33
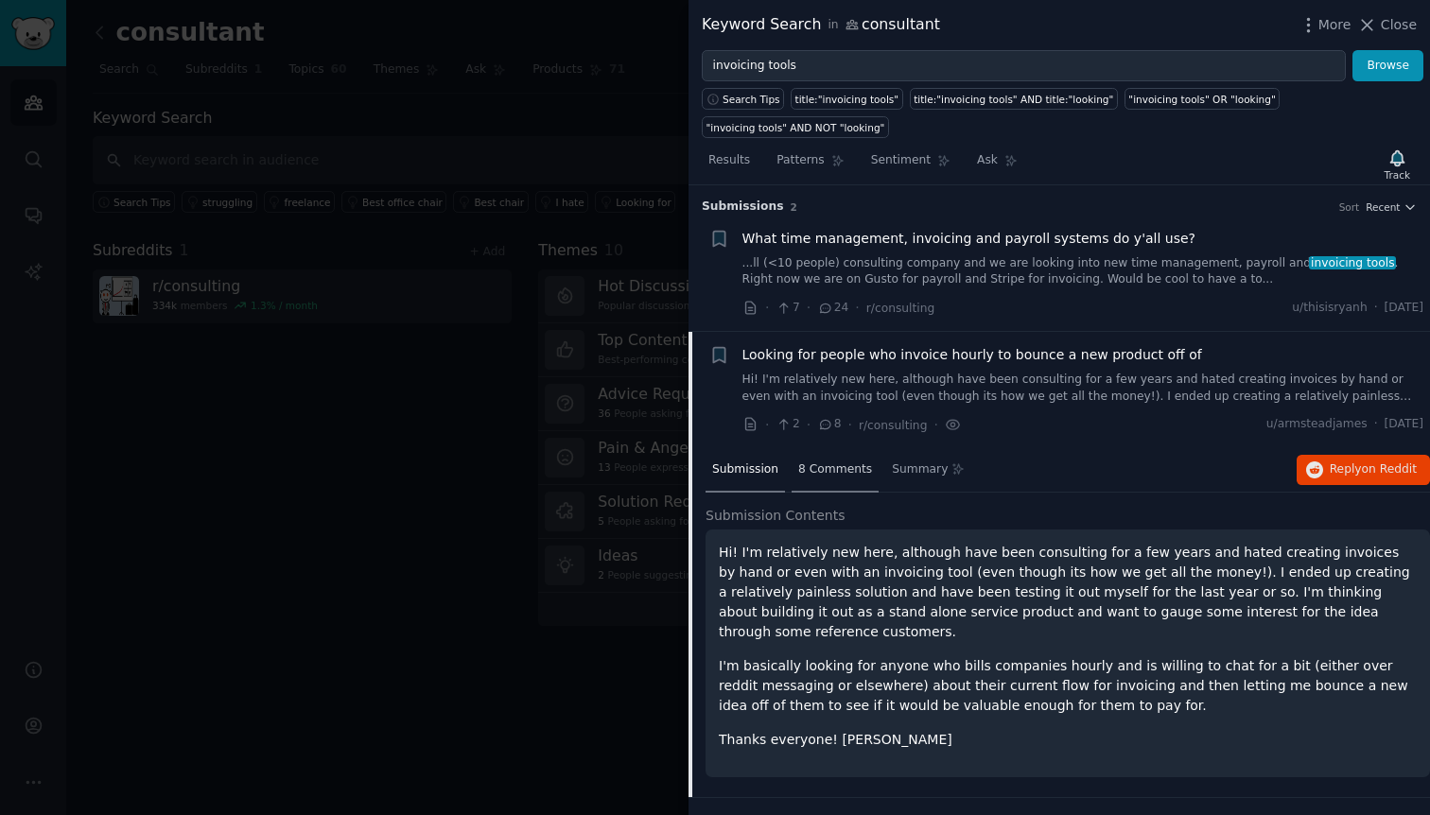
click at [813, 464] on span "8 Comments" at bounding box center [835, 469] width 74 height 17
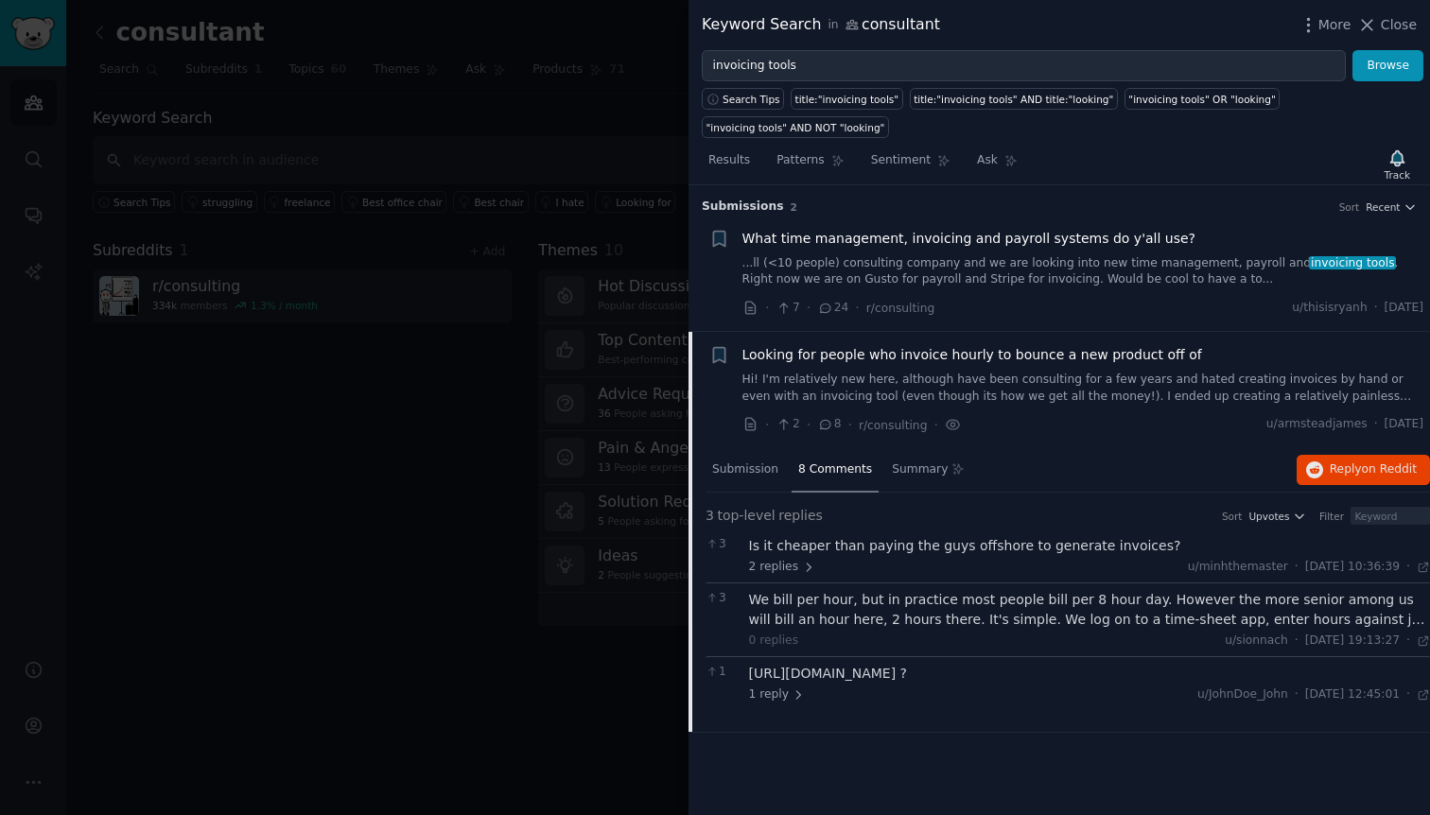
click at [899, 548] on div "Is it cheaper than paying the guys offshore to generate invoices?" at bounding box center [1090, 546] width 682 height 20
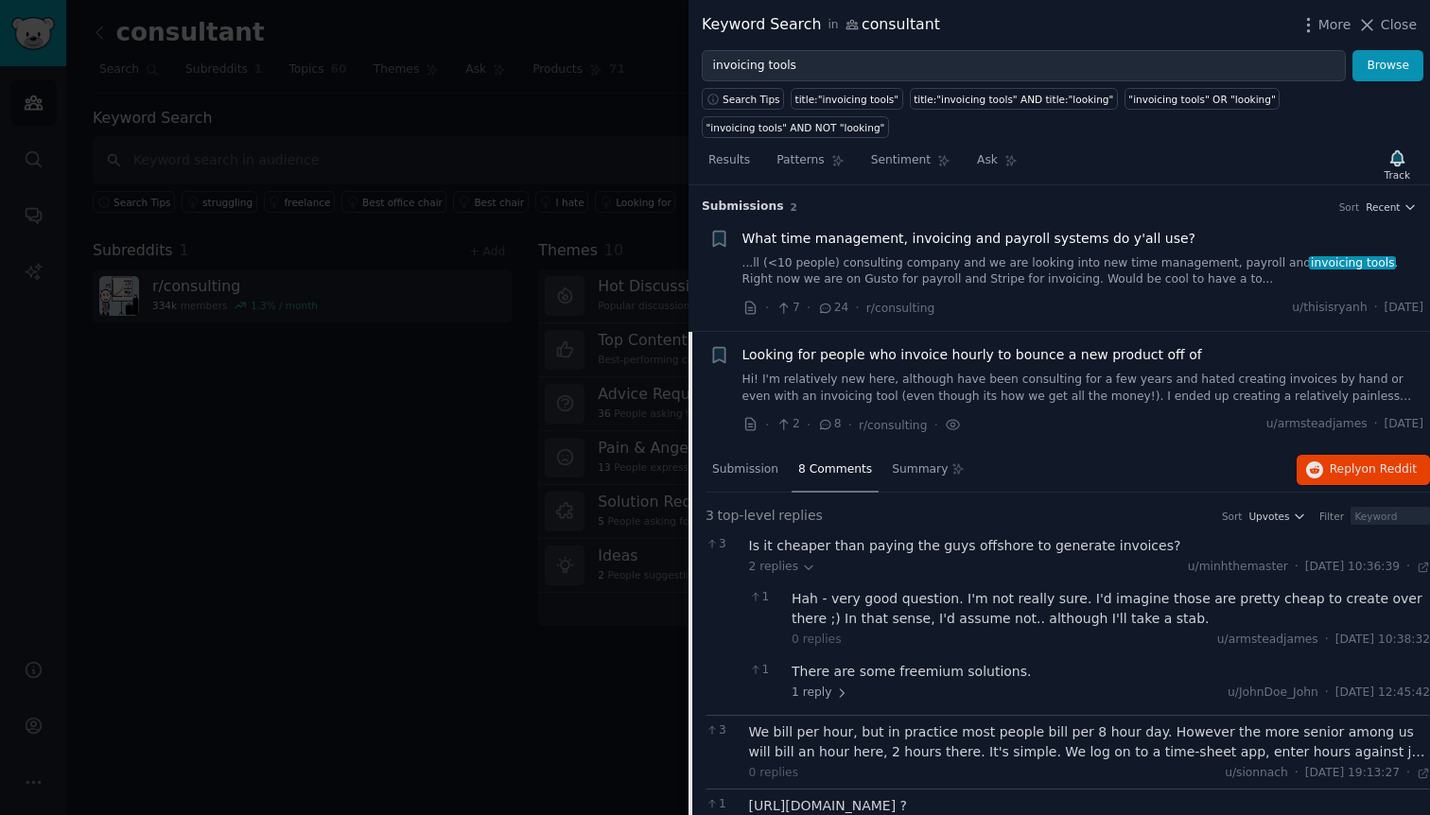
scroll to position [47, 0]
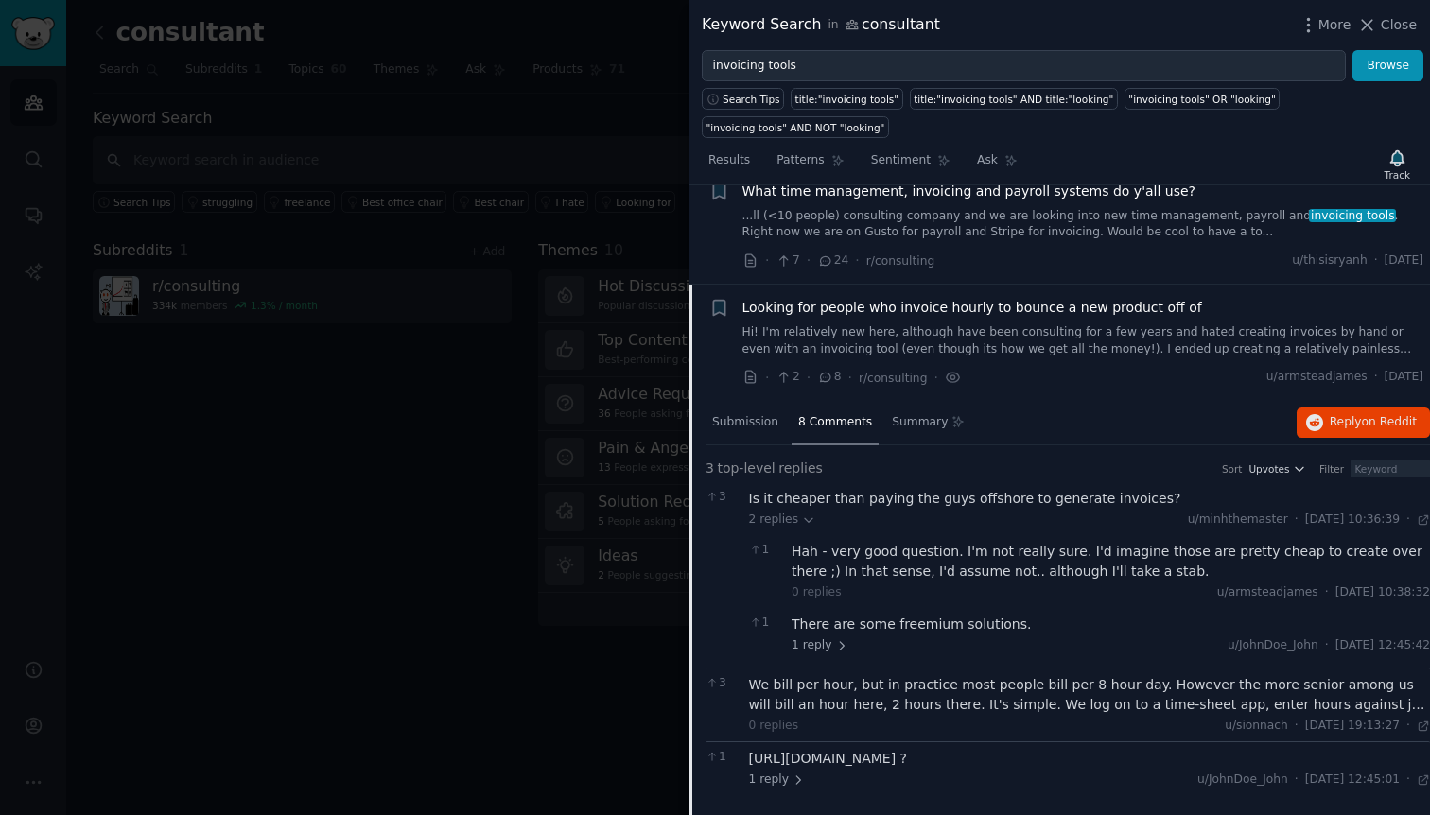
click at [899, 549] on div "Hah - very good question. I'm not really sure. I'd imagine those are pretty che…" at bounding box center [1110, 562] width 638 height 40
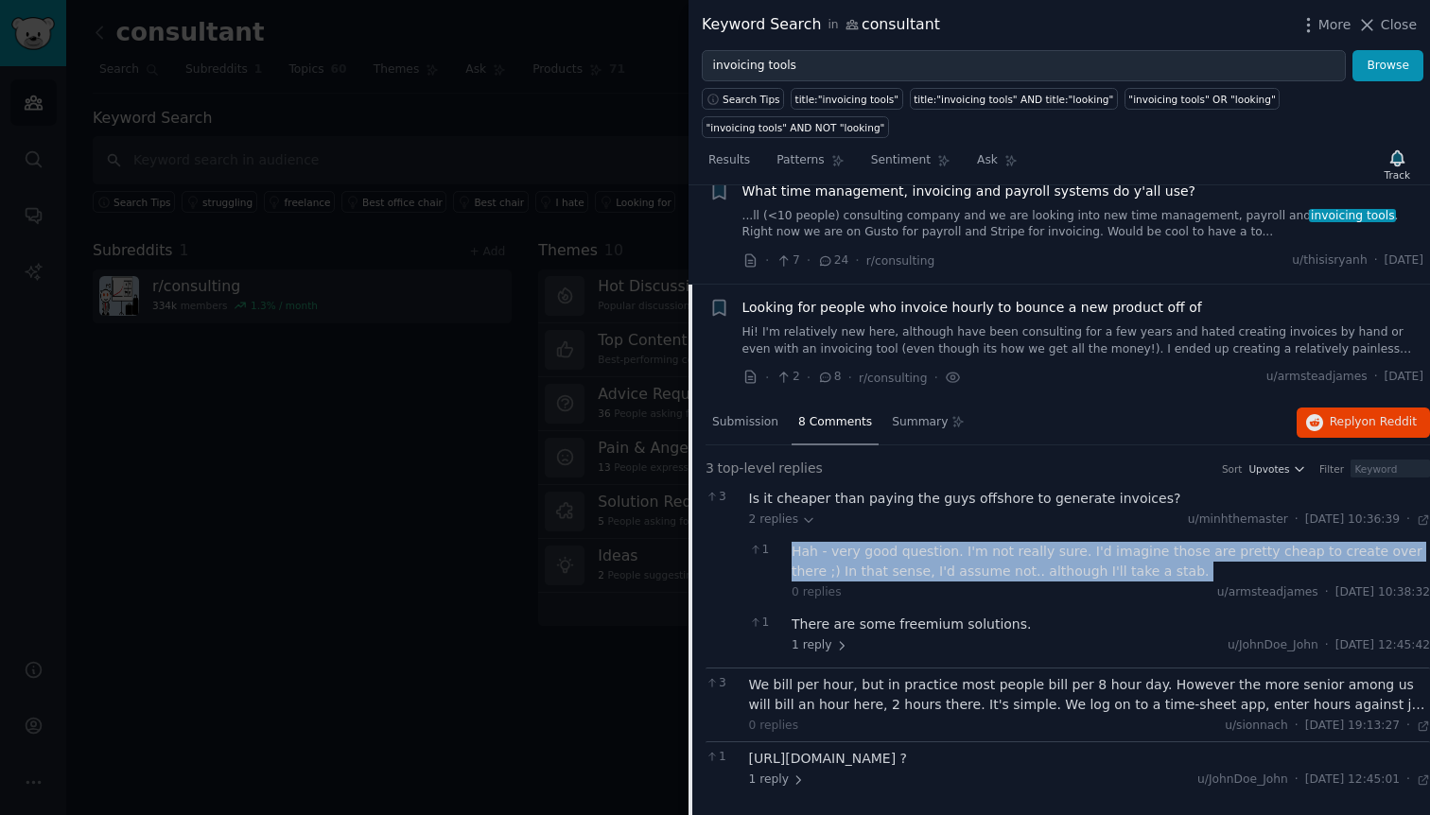
click at [899, 549] on div "Hah - very good question. I'm not really sure. I'd imagine those are pretty che…" at bounding box center [1110, 562] width 638 height 40
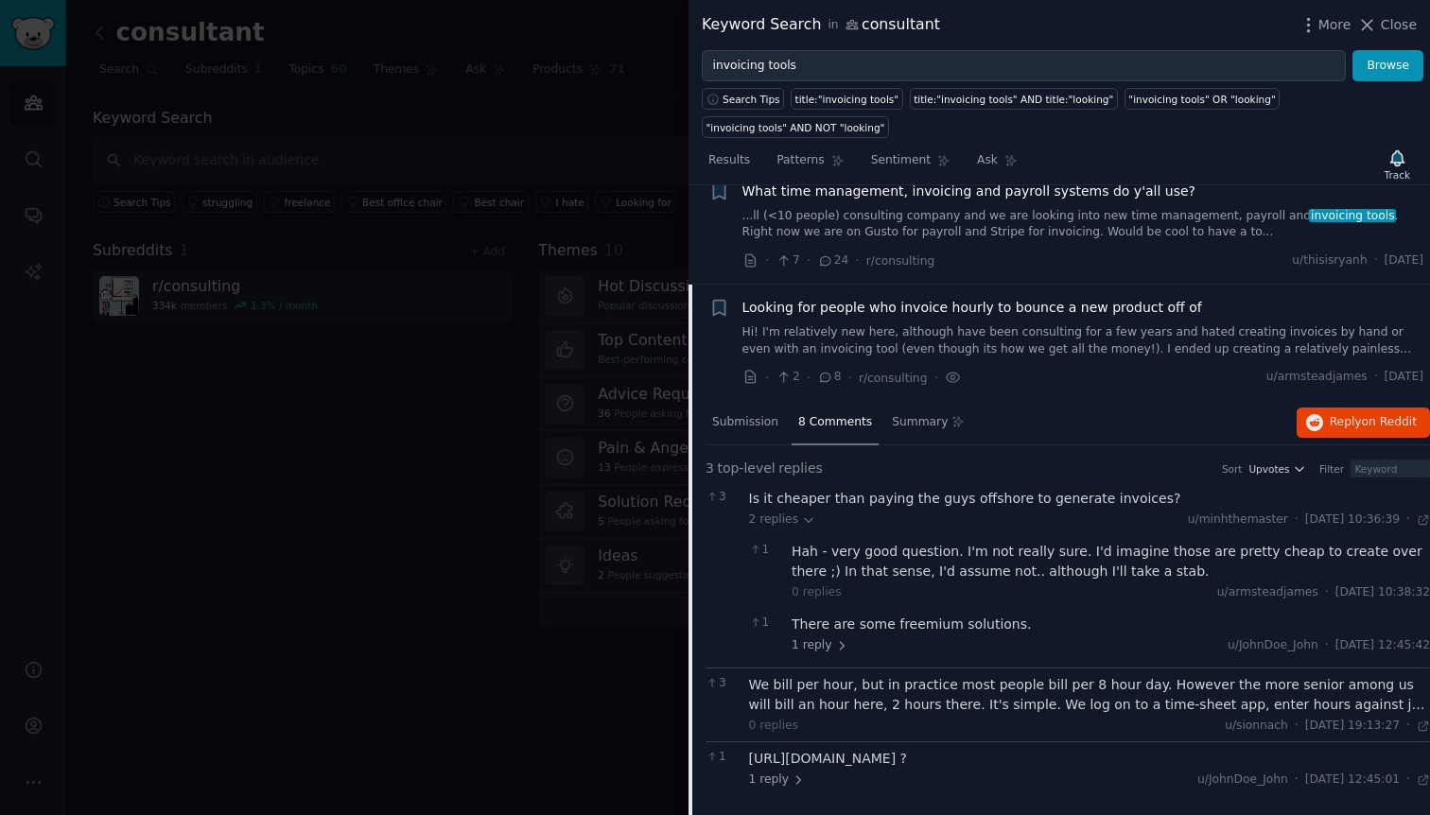
click at [899, 624] on div "There are some freemium solutions." at bounding box center [1110, 625] width 638 height 20
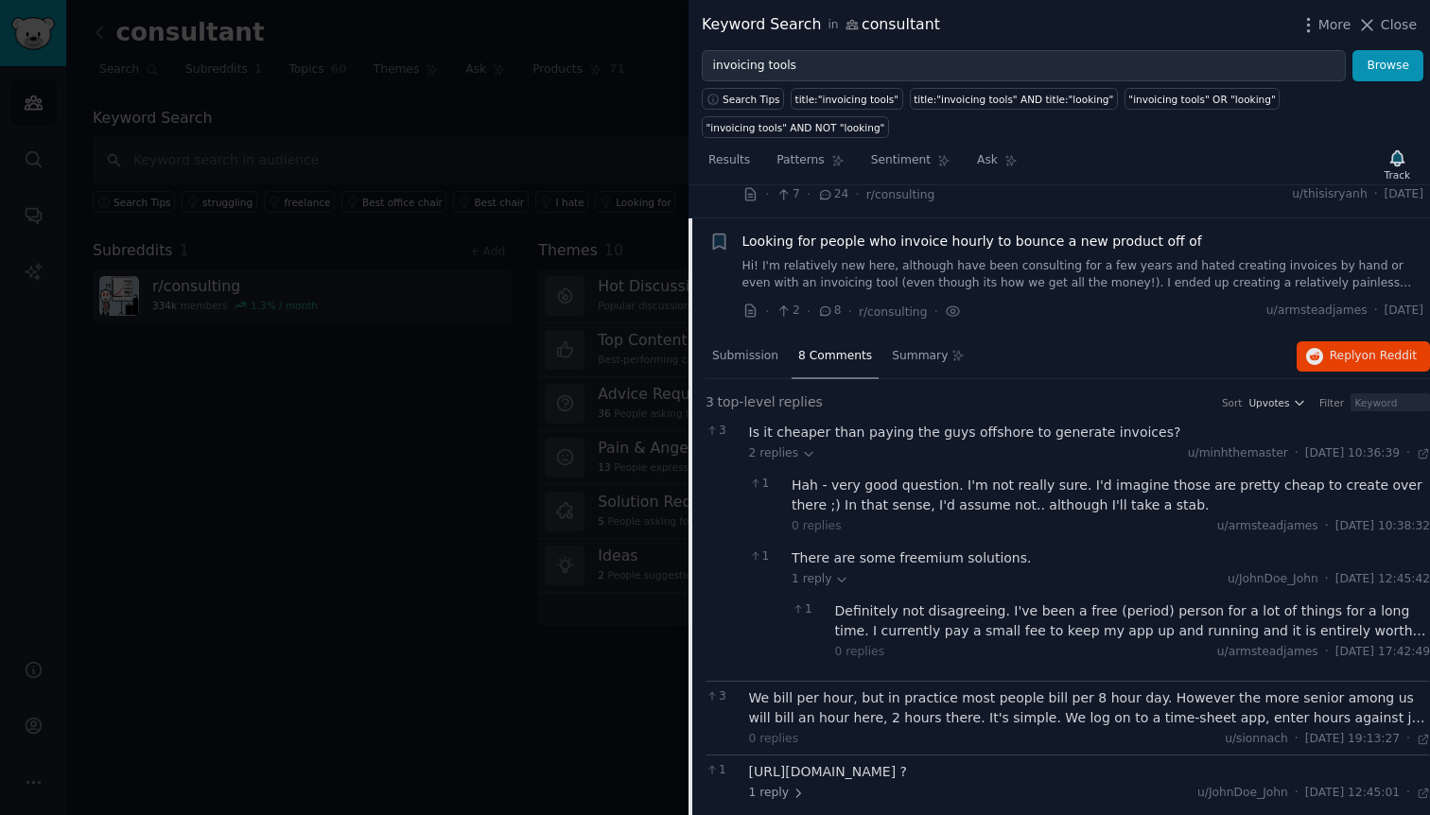
scroll to position [127, 0]
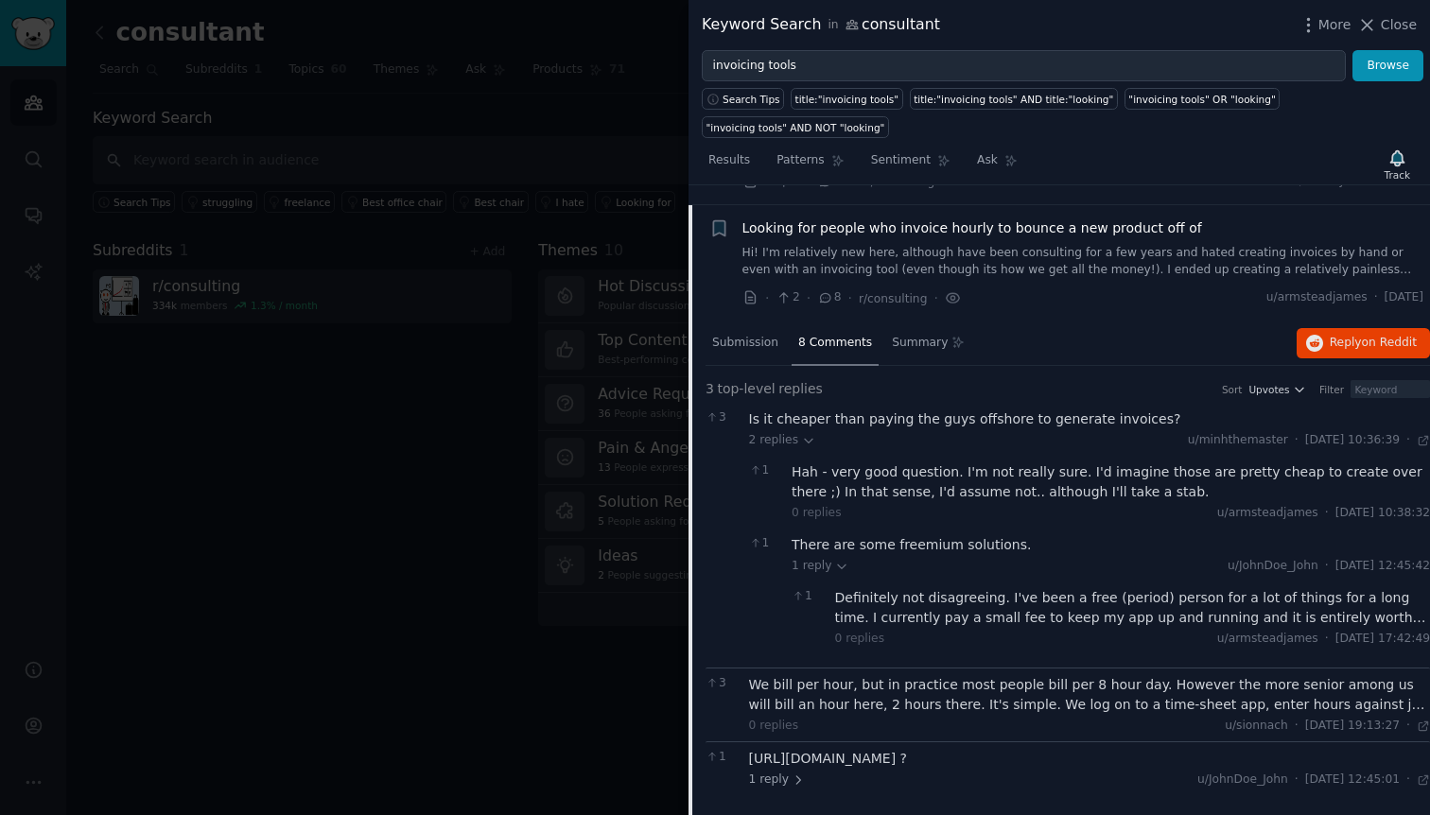
click at [889, 772] on div "1 reply u/JohnDoe_John · Wed 10/01/2018, 12:45:01 Wed 10/01/2018 ·" at bounding box center [1090, 780] width 682 height 17
click at [761, 782] on span "1 reply" at bounding box center [777, 780] width 57 height 17
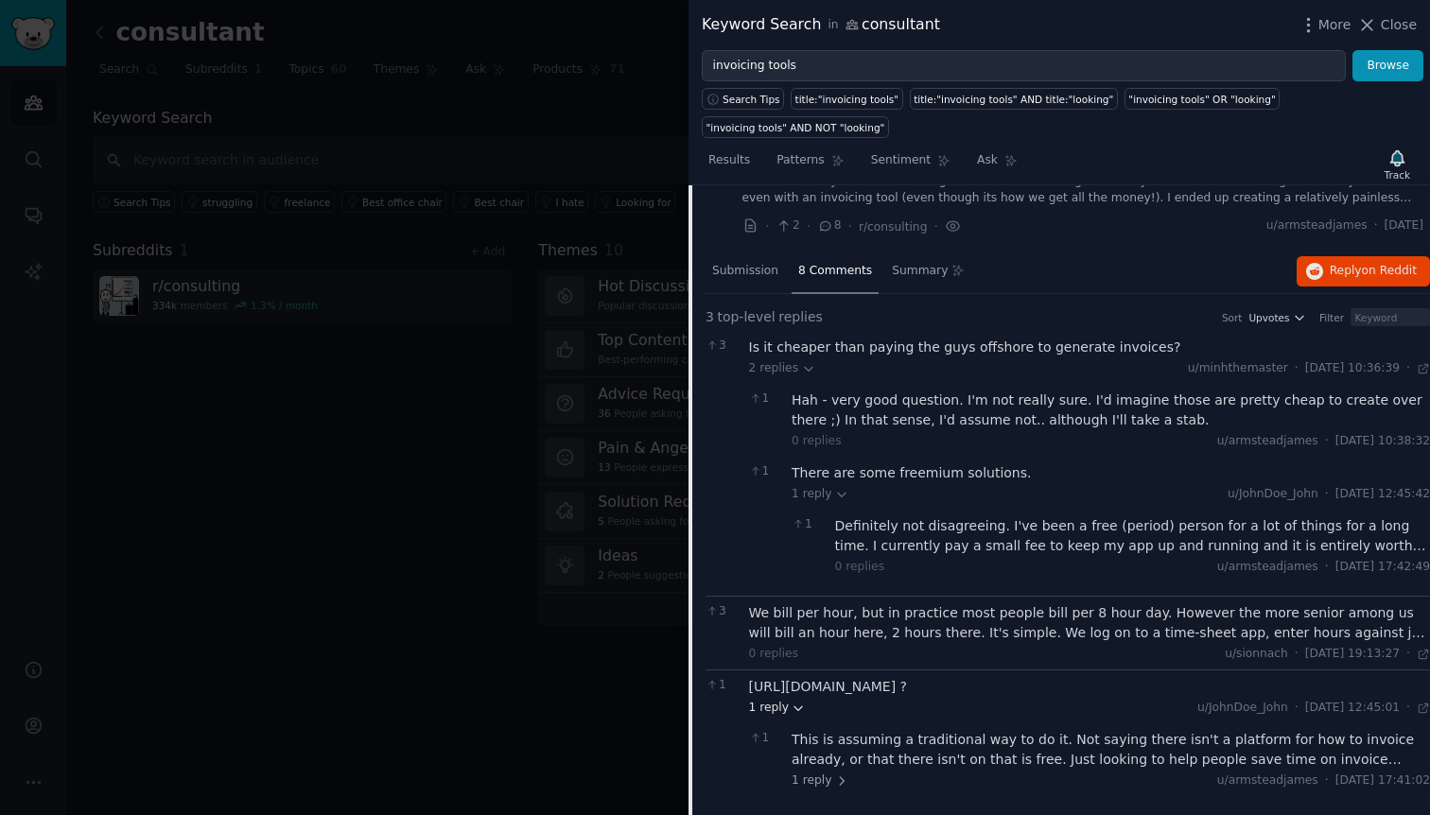
scroll to position [206, 0]
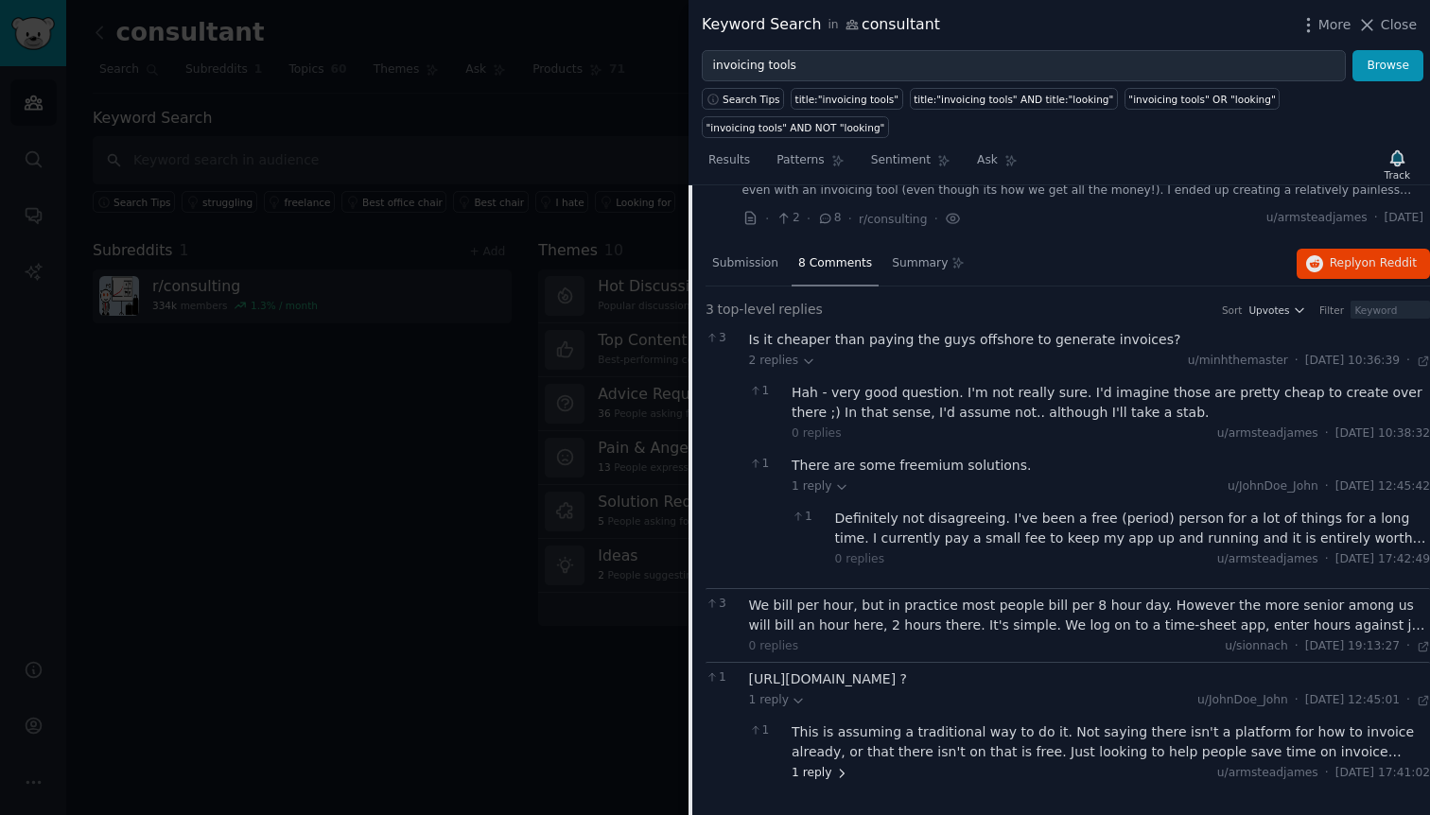
click at [808, 773] on span "1 reply" at bounding box center [819, 773] width 57 height 17
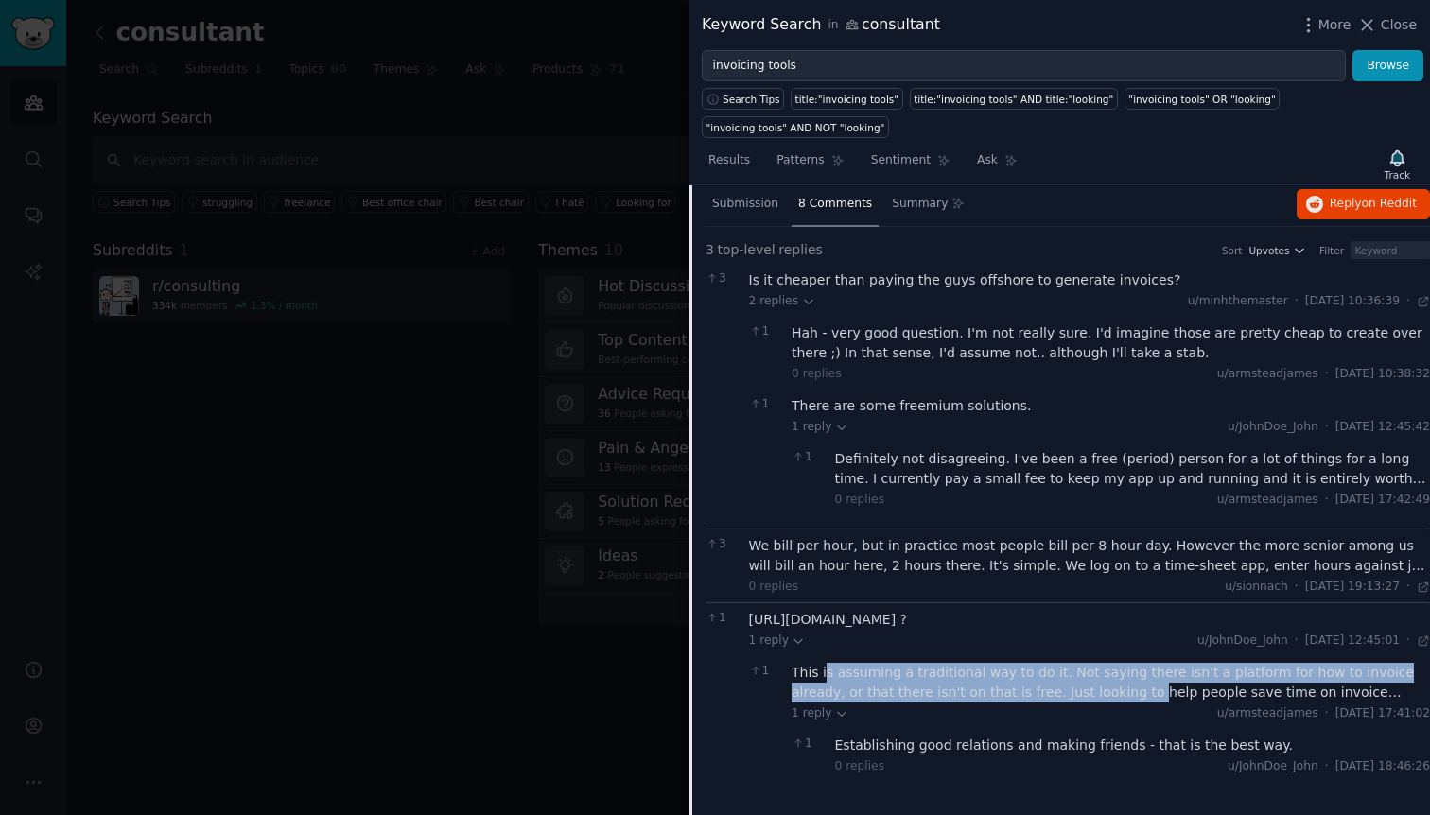
drag, startPoint x: 825, startPoint y: 663, endPoint x: 1072, endPoint y: 698, distance: 249.2
click at [1072, 698] on div "This is assuming a traditional way to do it. Not saying there isn't a platform …" at bounding box center [1110, 683] width 638 height 40
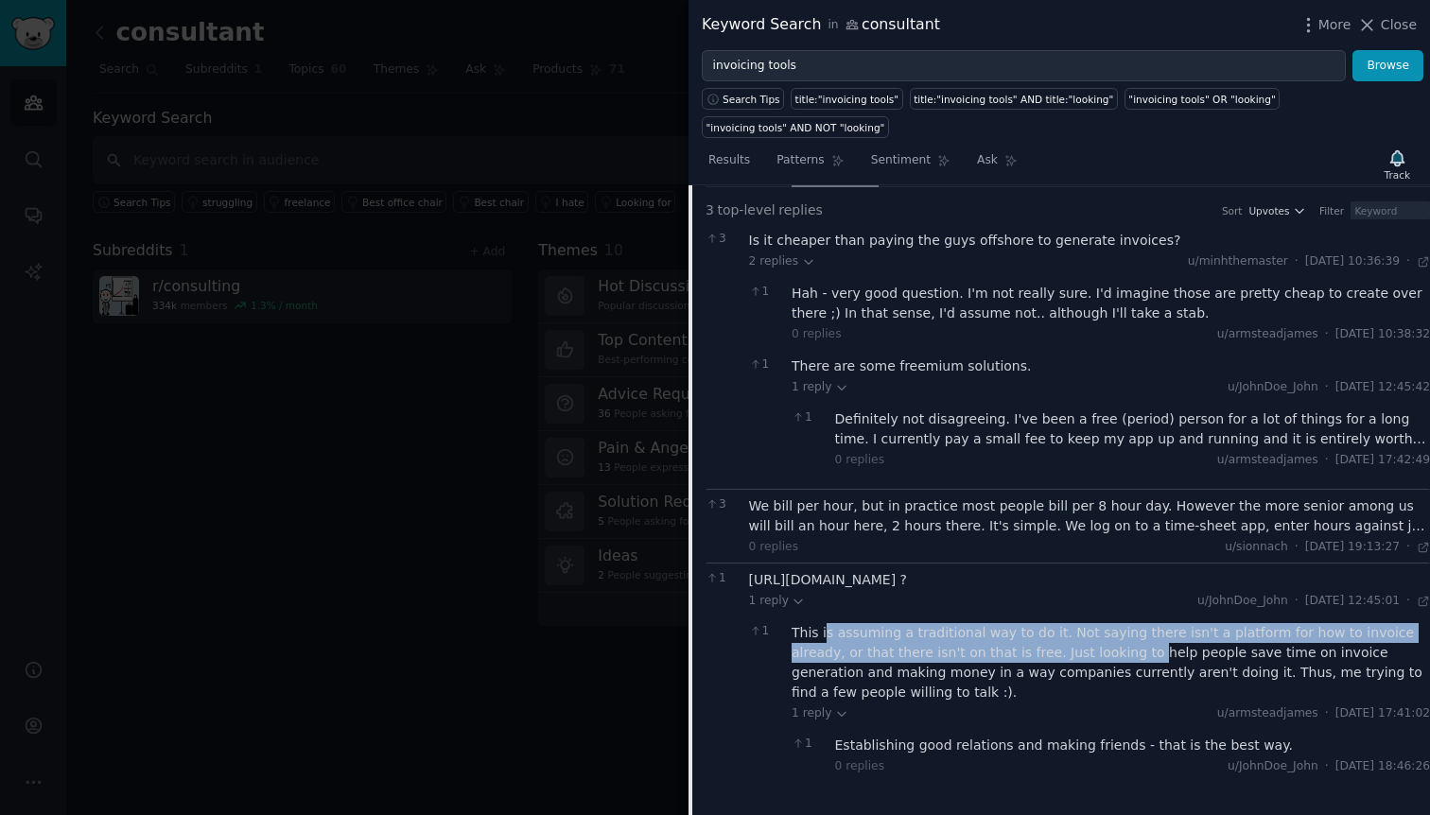
scroll to position [0, 0]
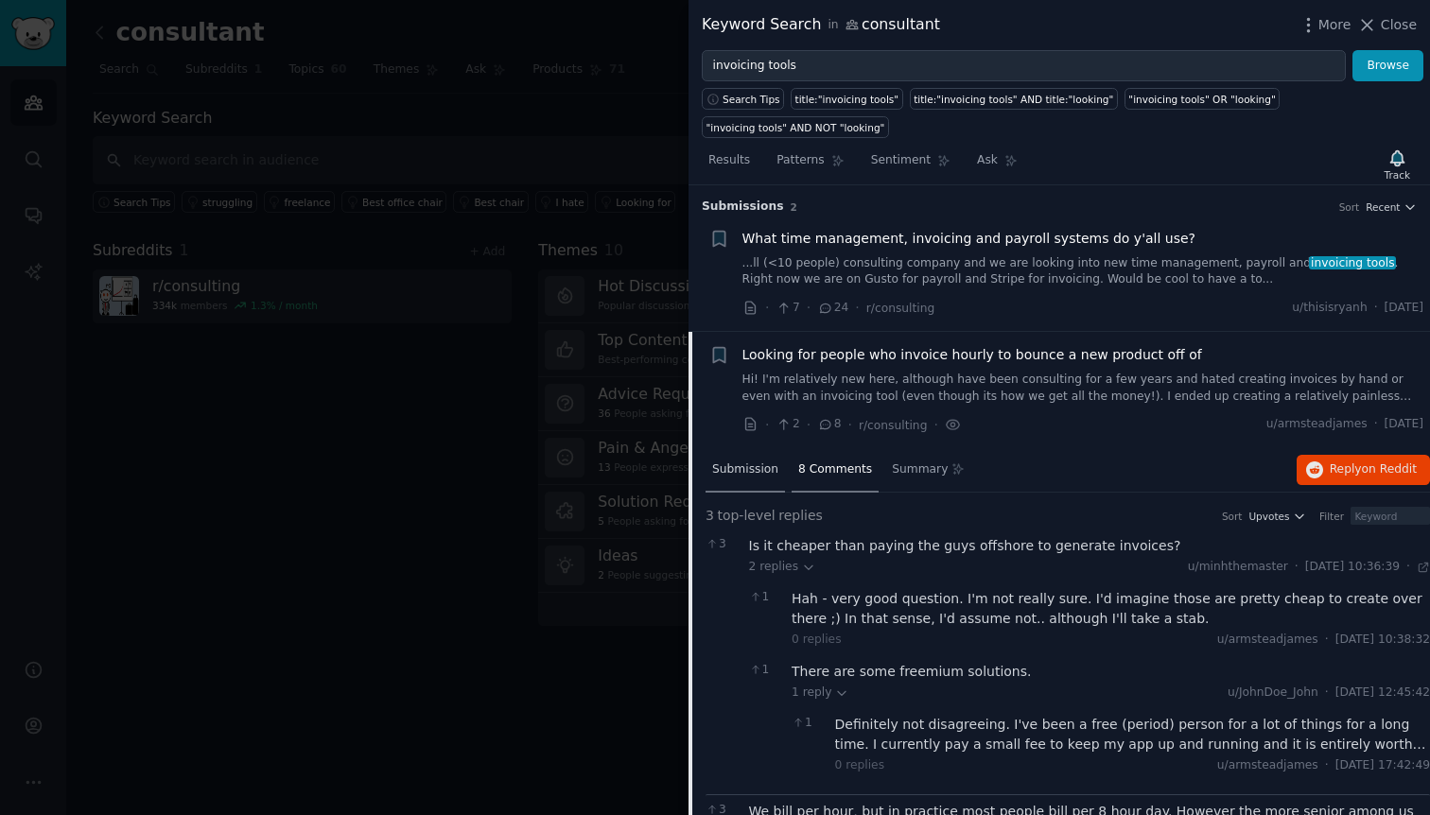
click at [734, 483] on div "Submission" at bounding box center [744, 470] width 79 height 45
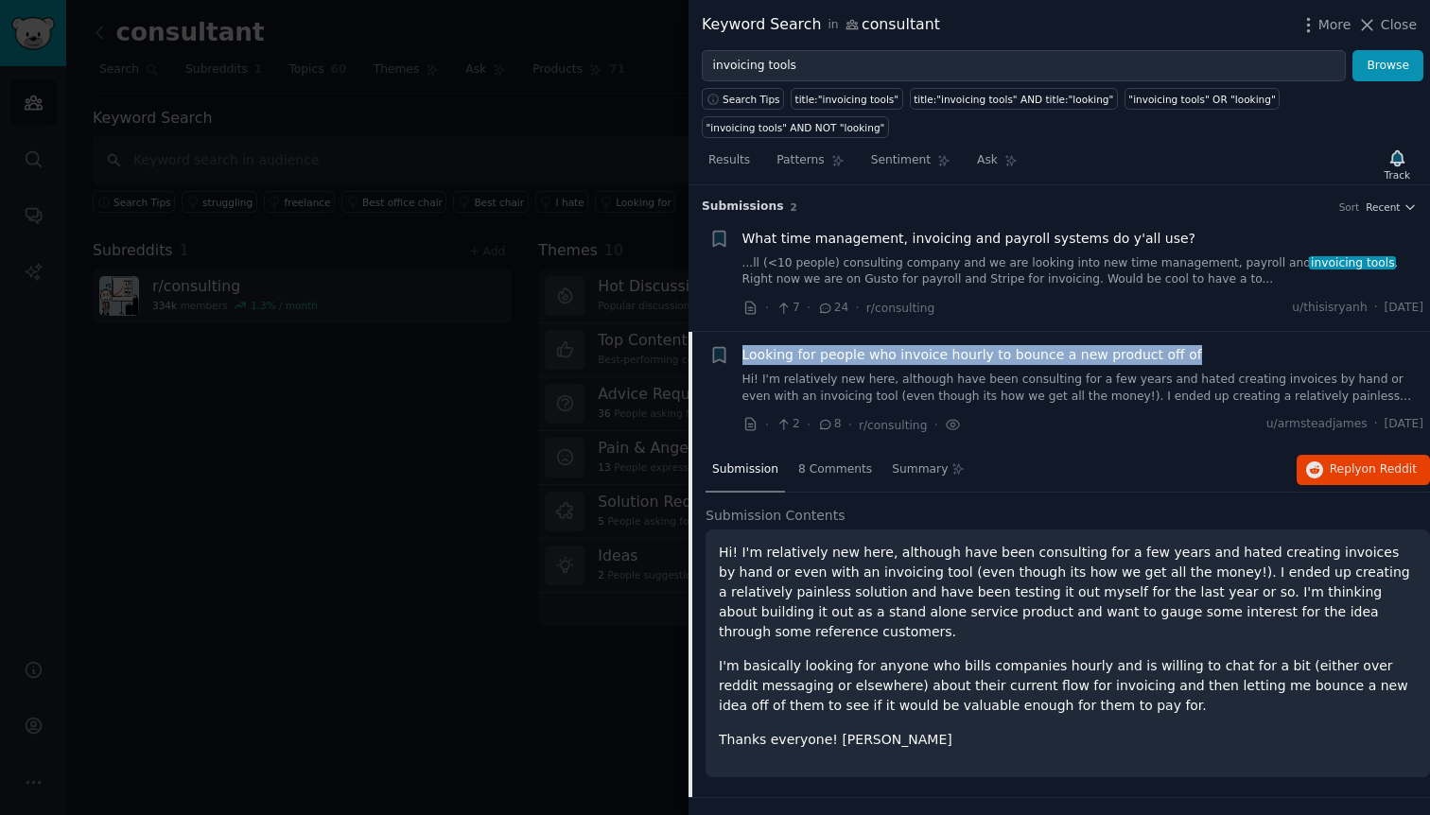
copy span "Looking for people who invoice hourly to bounce a new product off of"
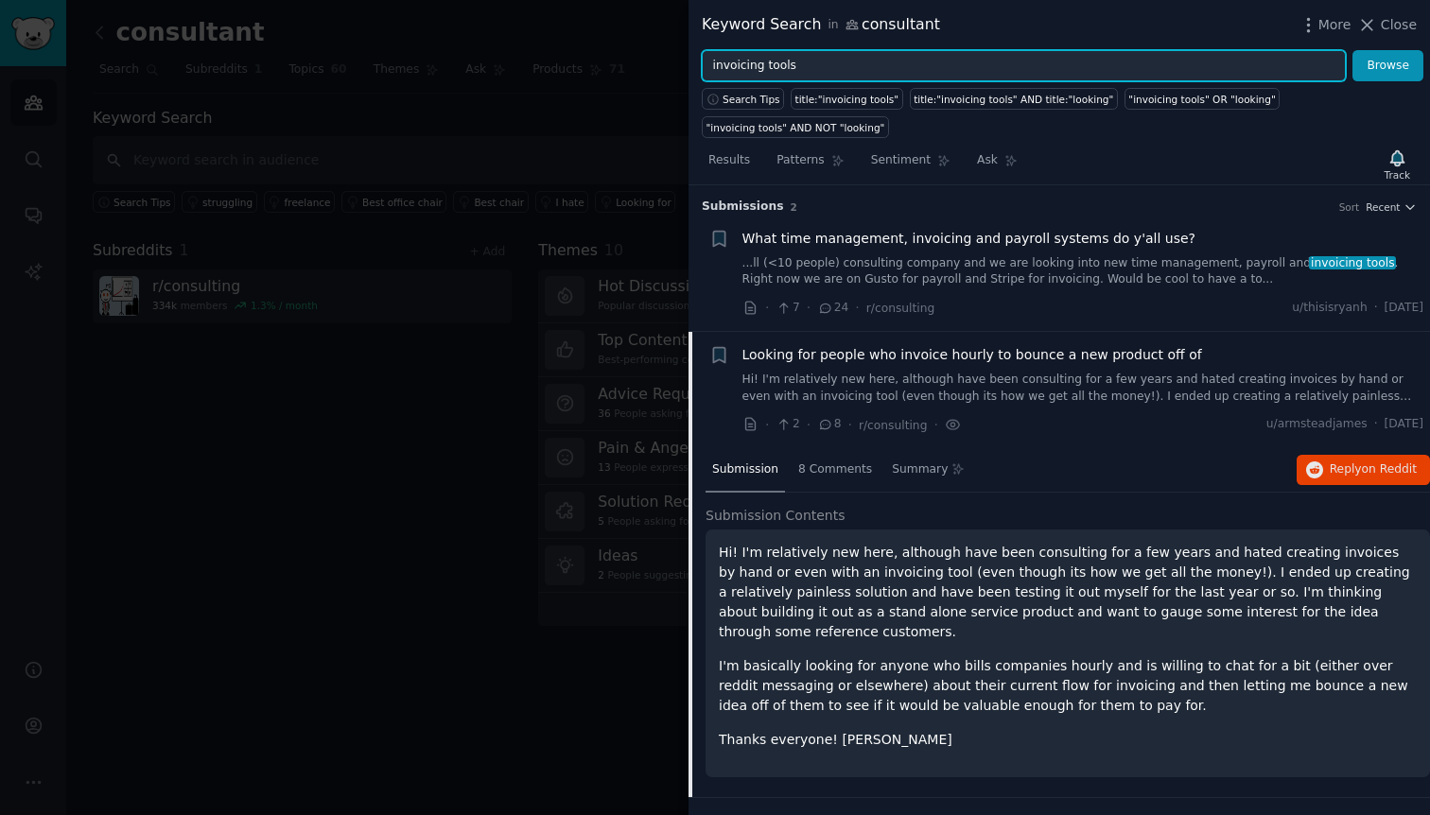
click at [875, 72] on input "invoicing tools" at bounding box center [1024, 66] width 644 height 32
paste input "https://www.hellobonsai.com"
drag, startPoint x: 780, startPoint y: 67, endPoint x: 602, endPoint y: 49, distance: 178.7
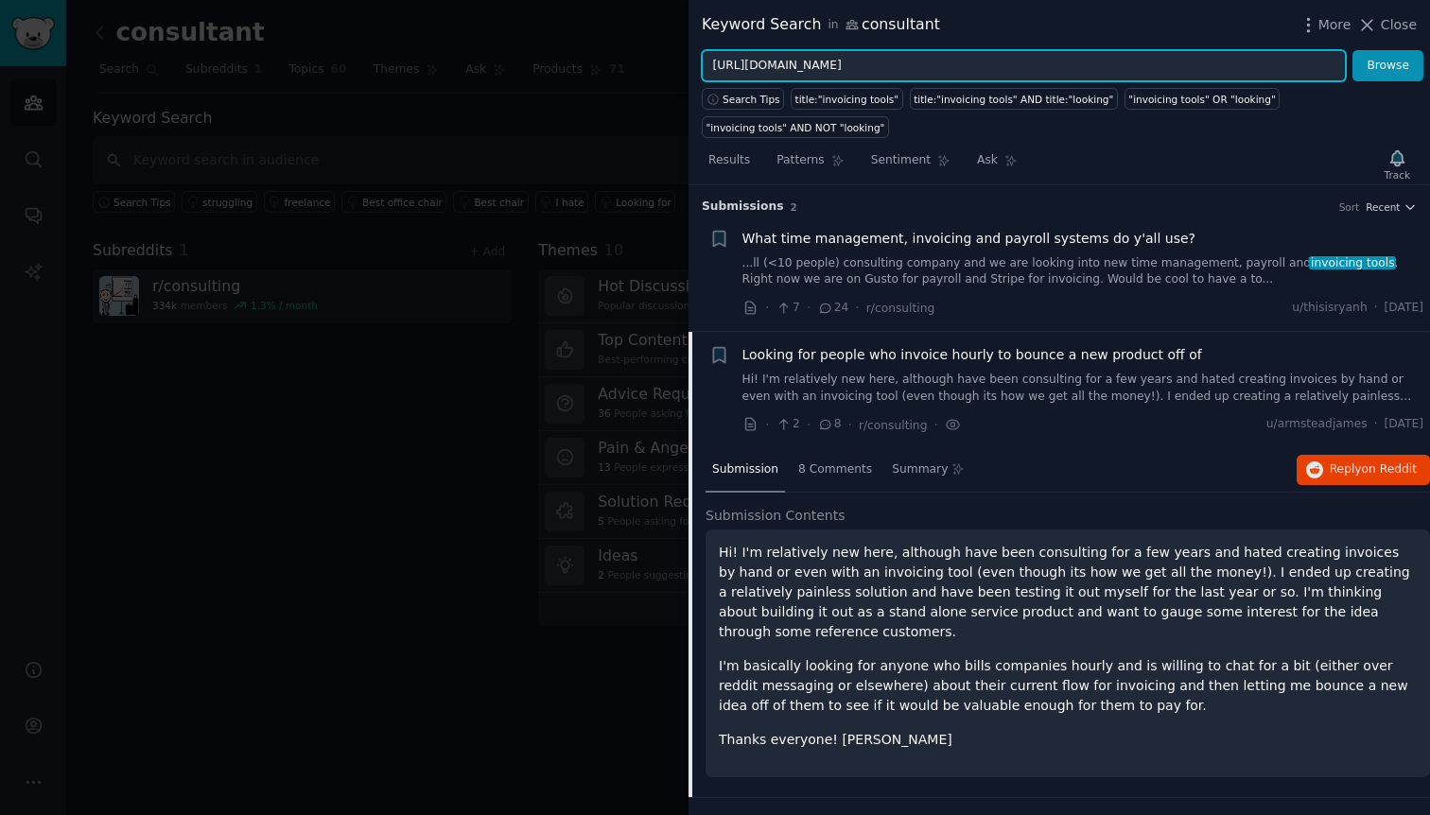
click at [602, 49] on div "Keyword Search in consultant More Close https://www.hellobonsai.com Browse Sear…" at bounding box center [715, 407] width 1430 height 815
click at [1352, 50] on button "Browse" at bounding box center [1387, 66] width 71 height 32
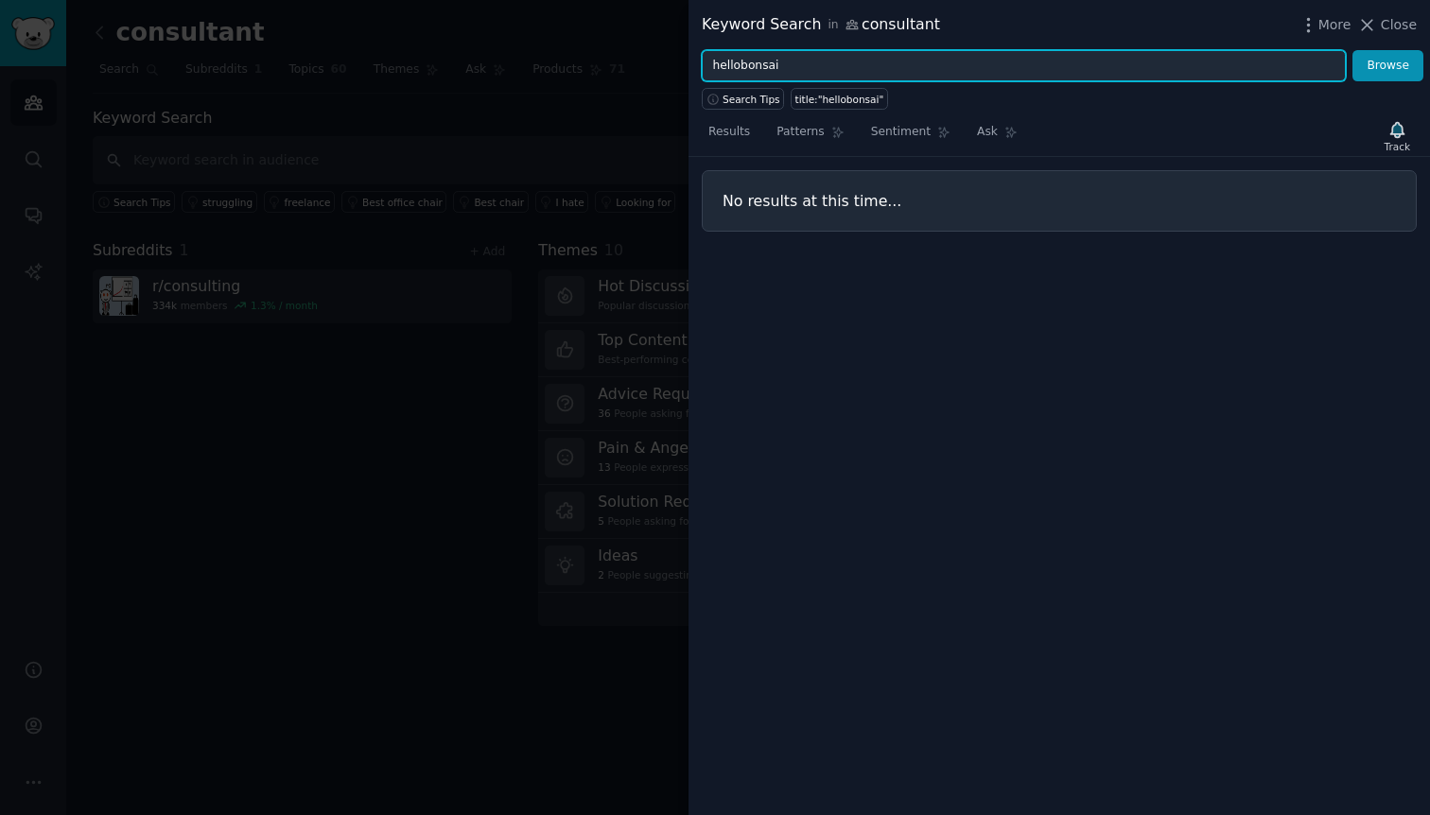
click at [734, 67] on input "hellobonsai" at bounding box center [1024, 66] width 644 height 32
click at [1352, 50] on button "Browse" at bounding box center [1387, 66] width 71 height 32
click at [733, 59] on input "hello bonsai" at bounding box center [1024, 66] width 644 height 32
type input "bonsai"
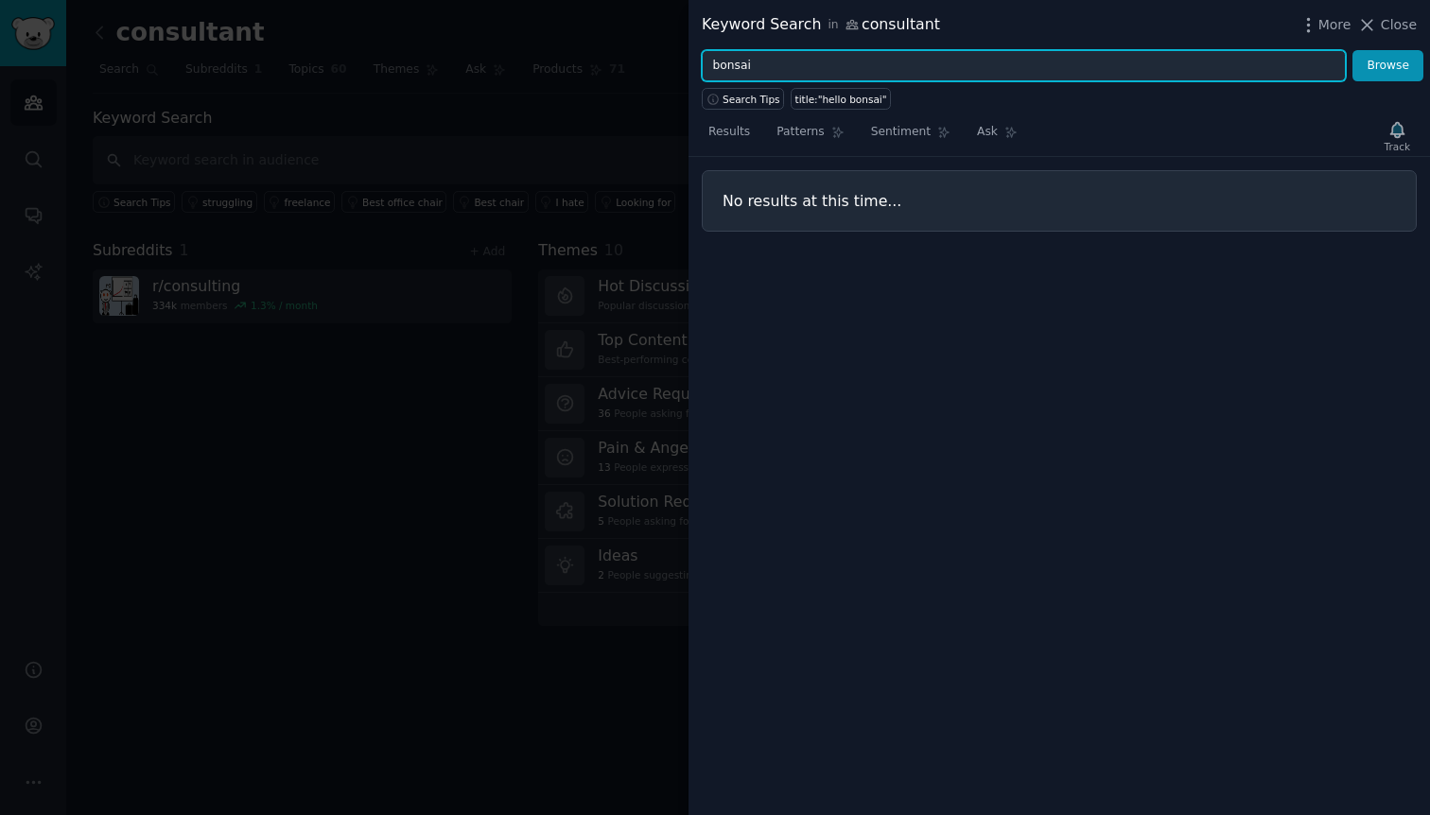
click at [1352, 50] on button "Browse" at bounding box center [1387, 66] width 71 height 32
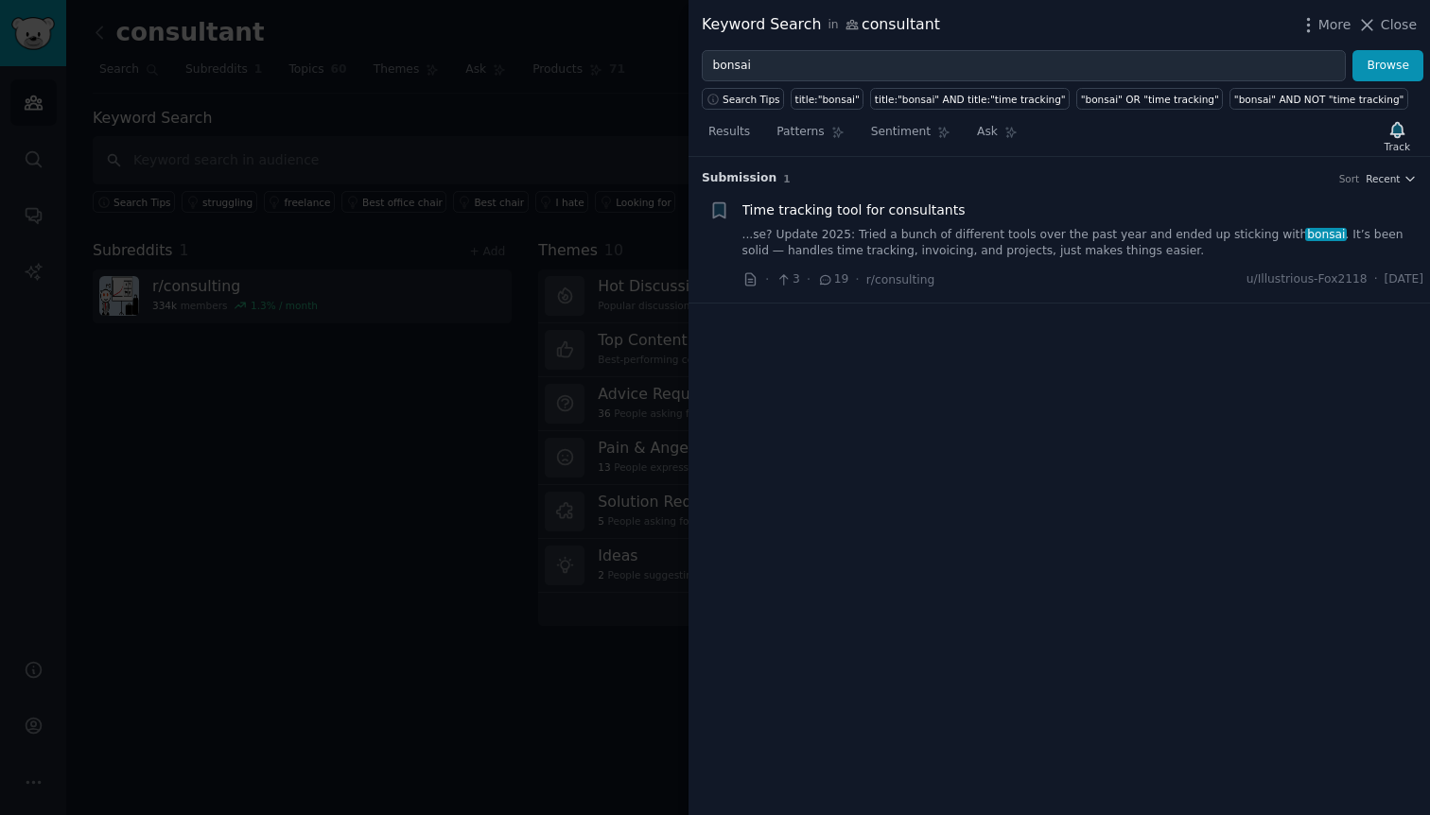
click at [1115, 250] on link "...se? Update 2025: Tried a bunch of different tools over the past year and end…" at bounding box center [1083, 243] width 682 height 33
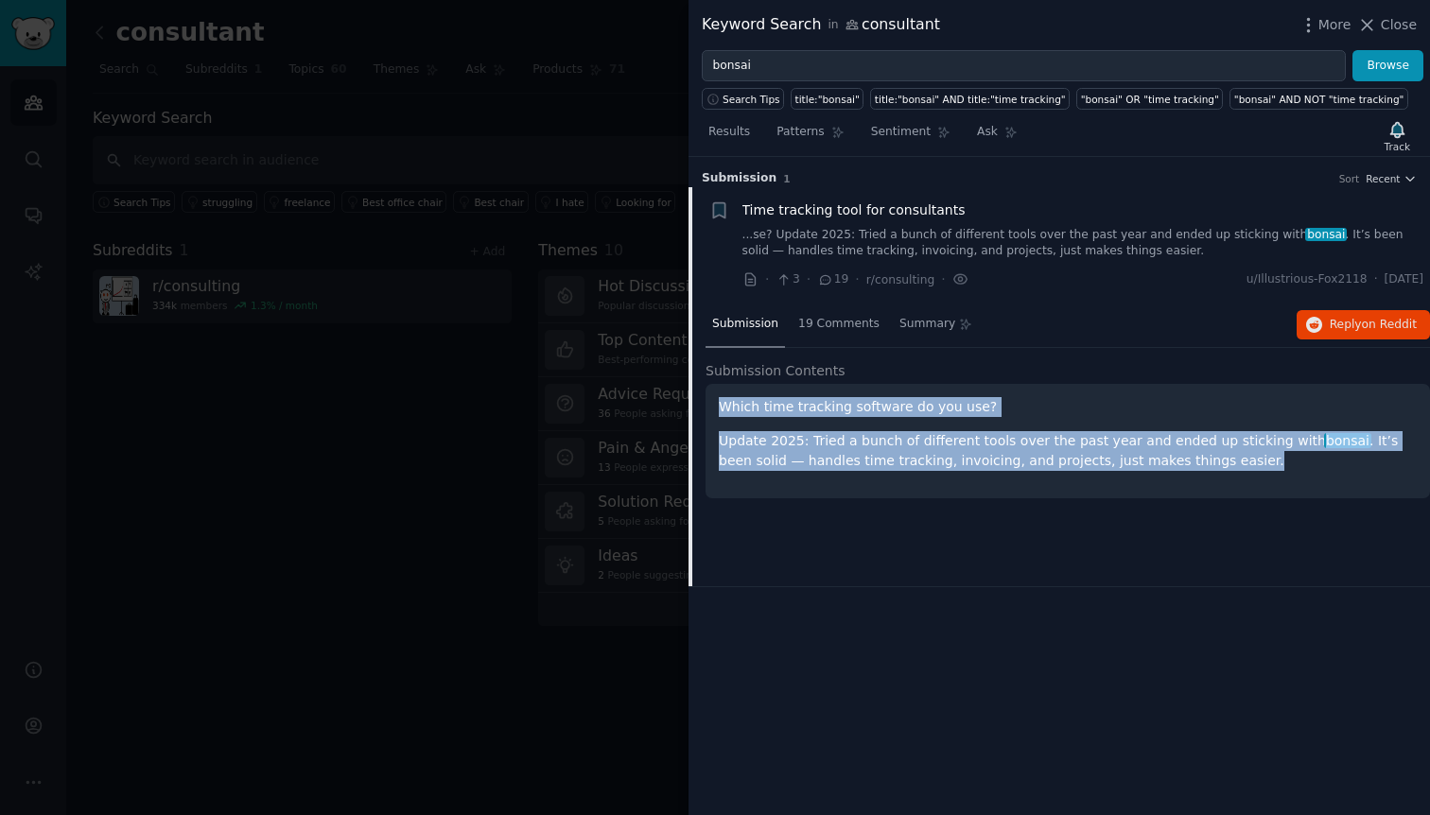
drag, startPoint x: 719, startPoint y: 401, endPoint x: 1007, endPoint y: 477, distance: 298.4
click at [1007, 477] on div "Which time tracking software do you use? Update 2025: Tried a bunch of differen…" at bounding box center [1067, 441] width 724 height 114
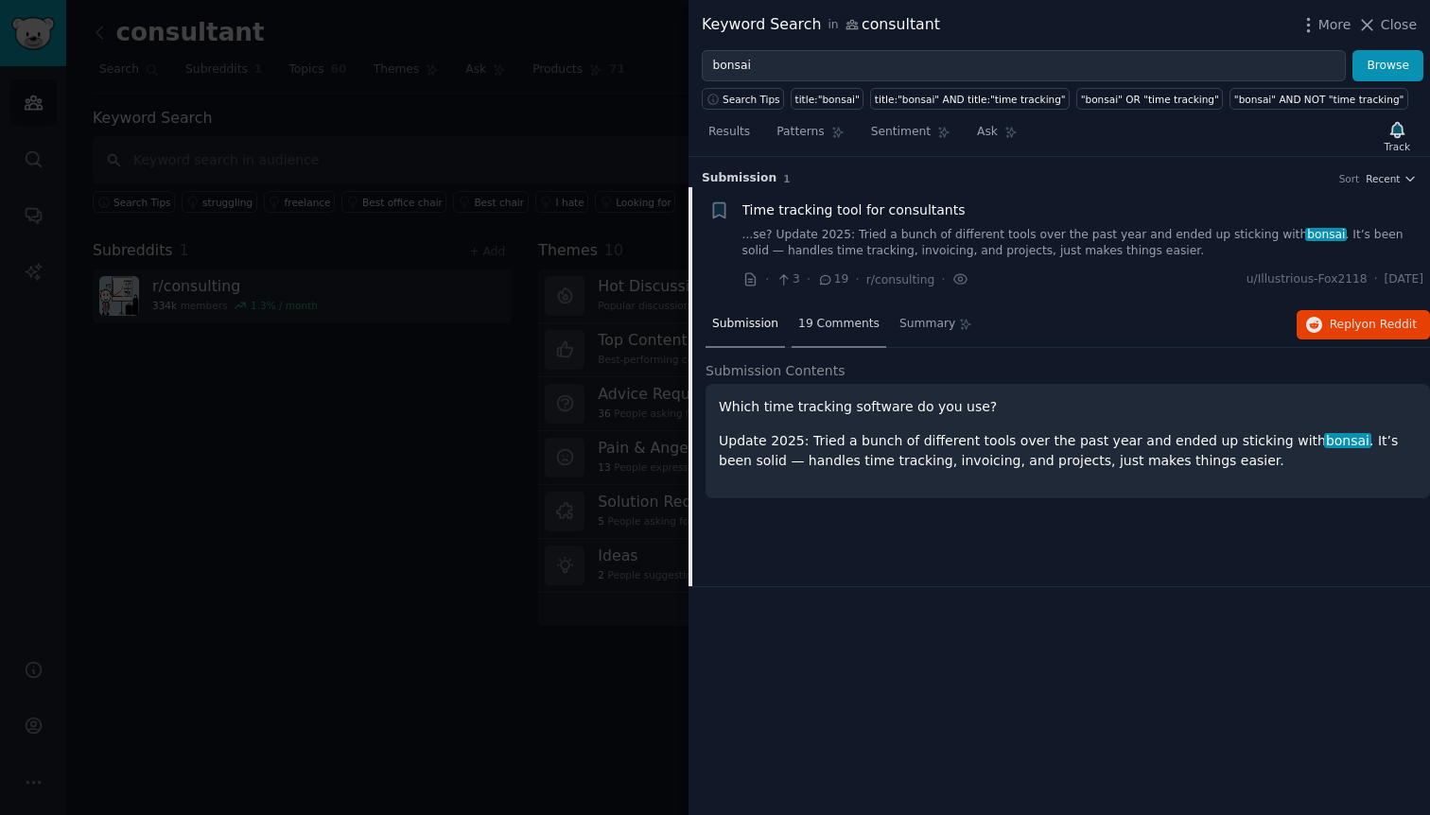
click at [838, 324] on span "19 Comments" at bounding box center [838, 324] width 81 height 17
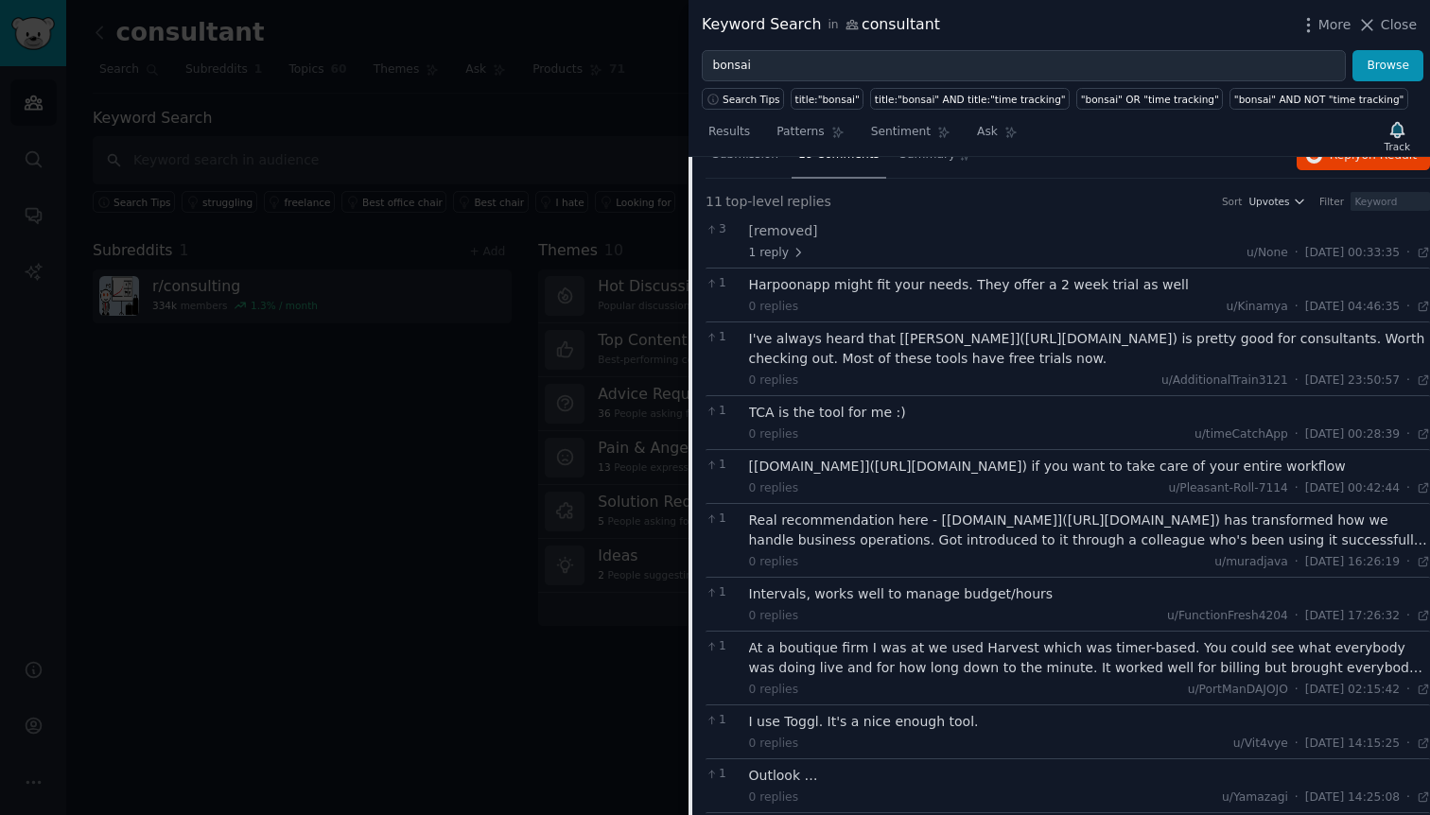
scroll to position [195, 0]
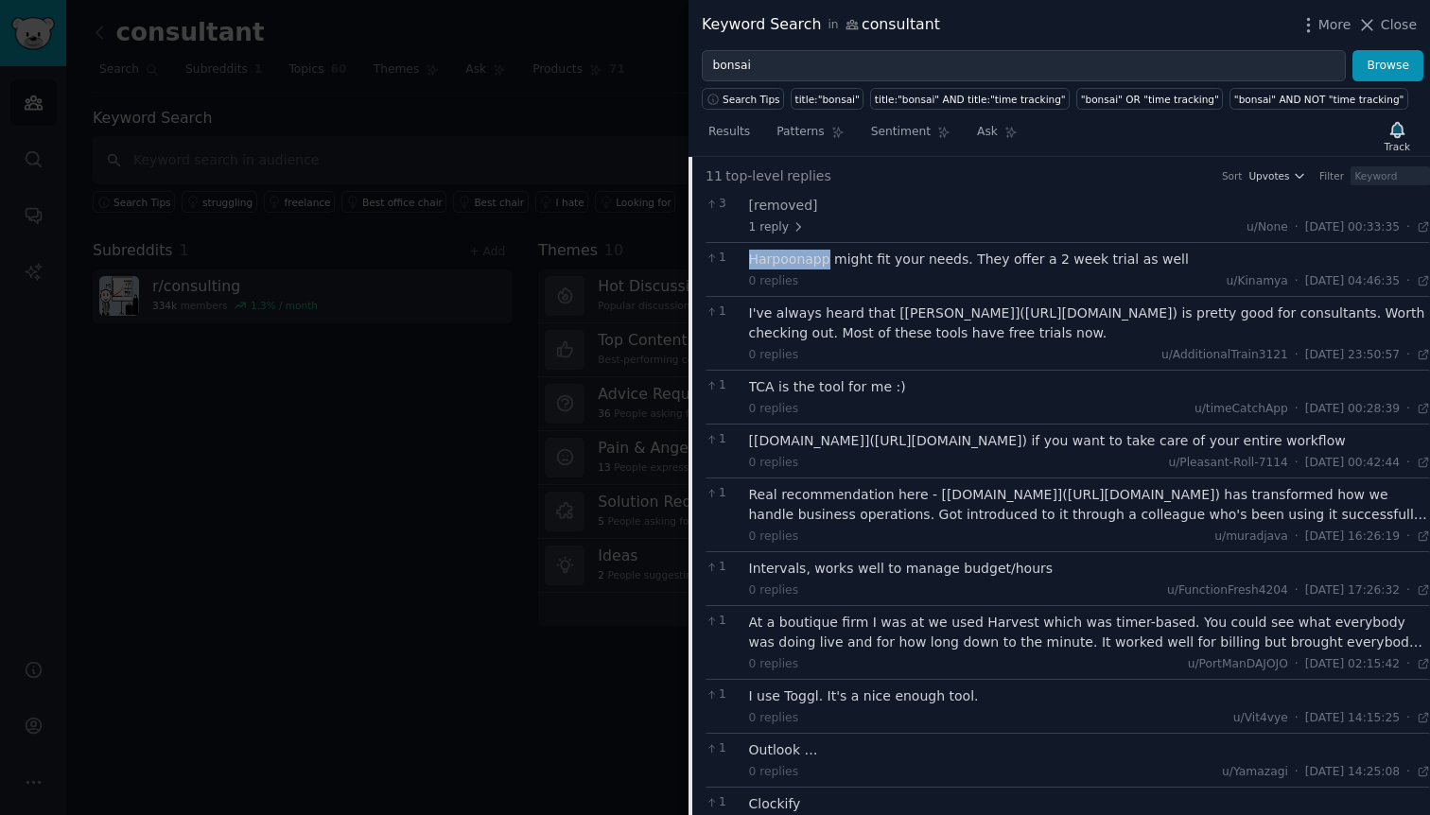
drag, startPoint x: 744, startPoint y: 263, endPoint x: 825, endPoint y: 263, distance: 81.3
click at [825, 263] on div "1 Harpoonapp might fit your needs. They offer a 2 week trial as well 0 replies …" at bounding box center [1067, 269] width 724 height 54
copy div "Harpoonapp"
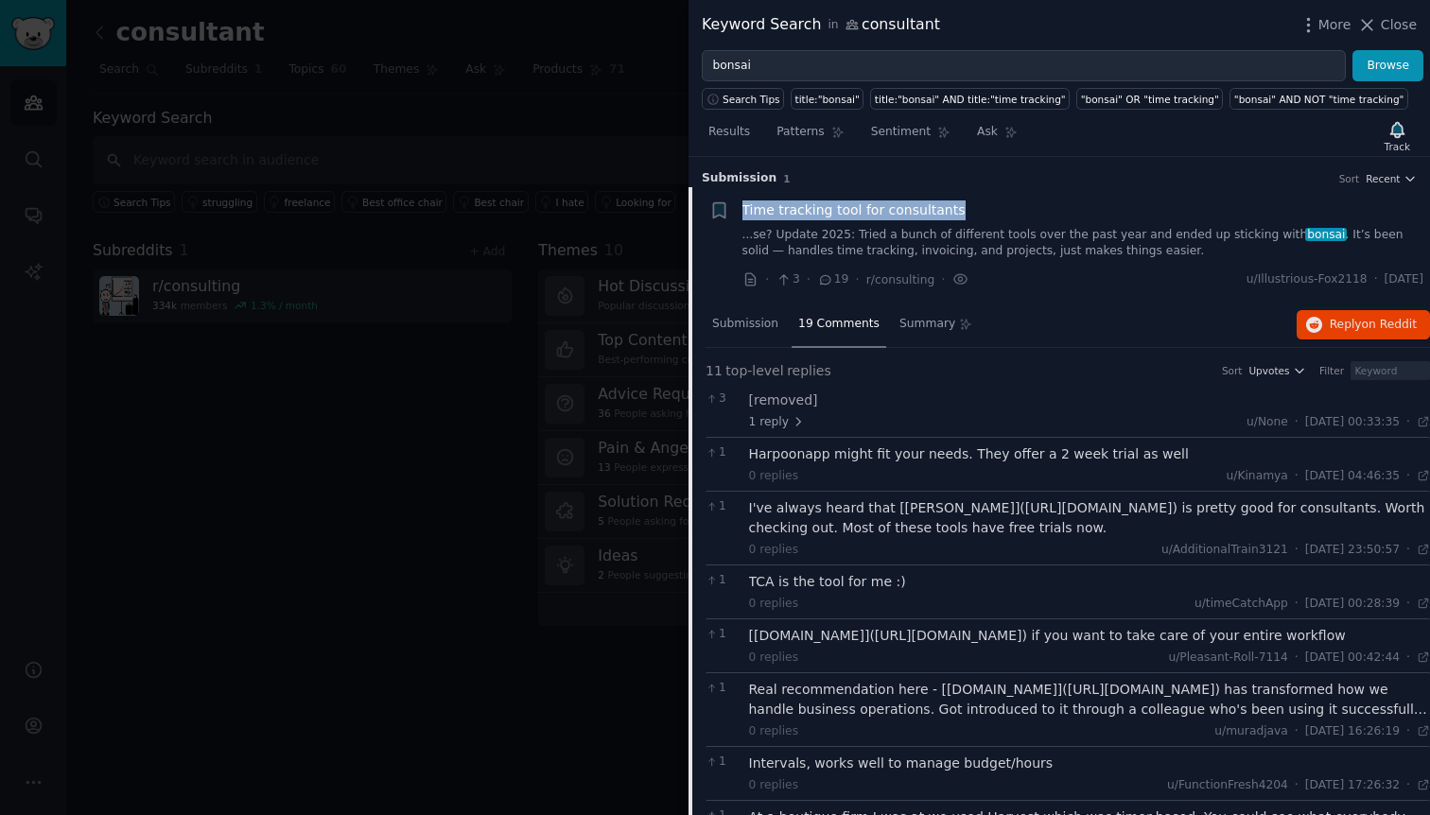
drag, startPoint x: 982, startPoint y: 208, endPoint x: 743, endPoint y: 207, distance: 239.2
click at [743, 207] on div "Time tracking tool for consultants" at bounding box center [1083, 210] width 682 height 20
copy span "Time tracking tool for consultants"
